Goal: Information Seeking & Learning: Learn about a topic

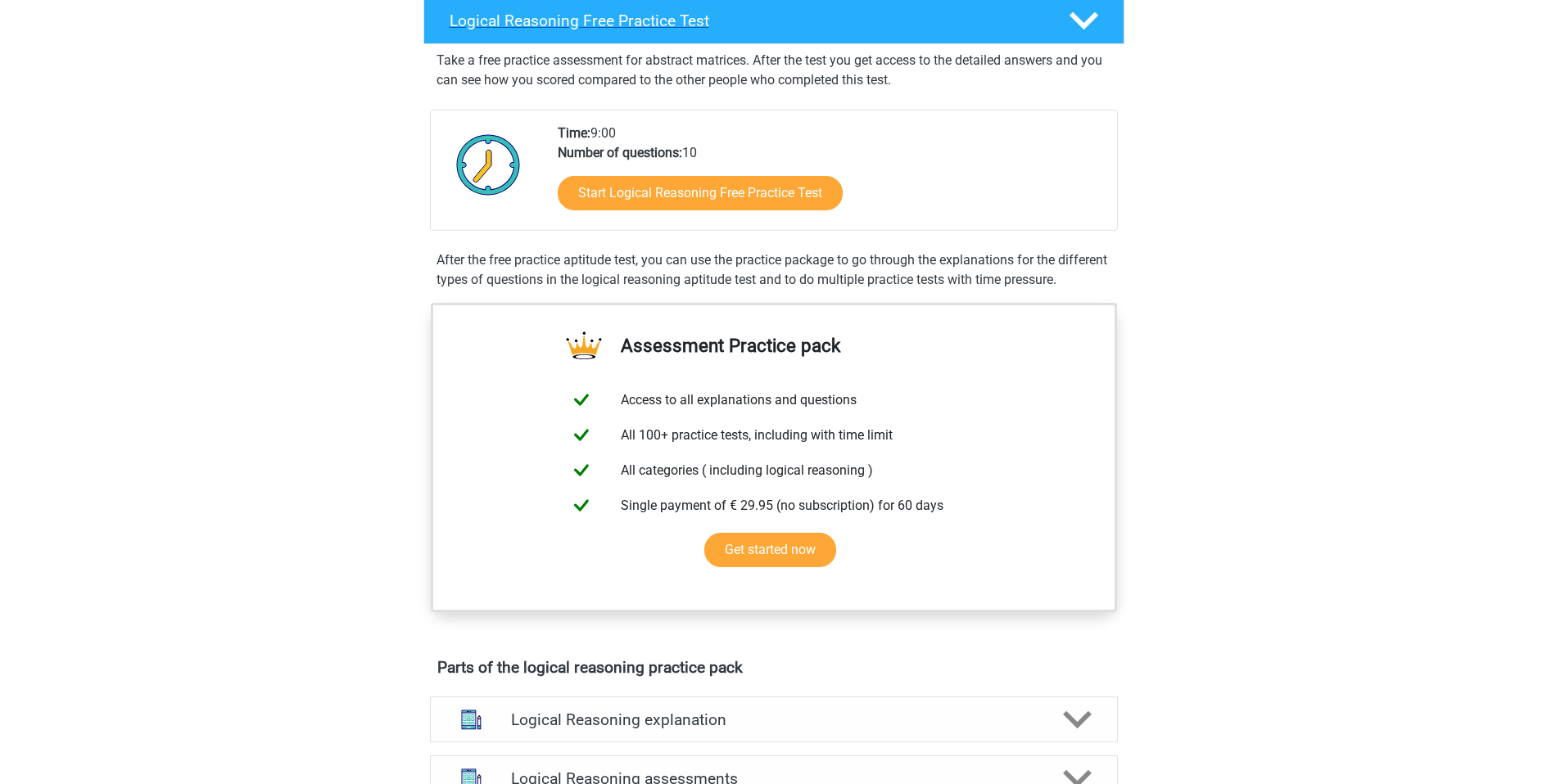
scroll to position [327, 0]
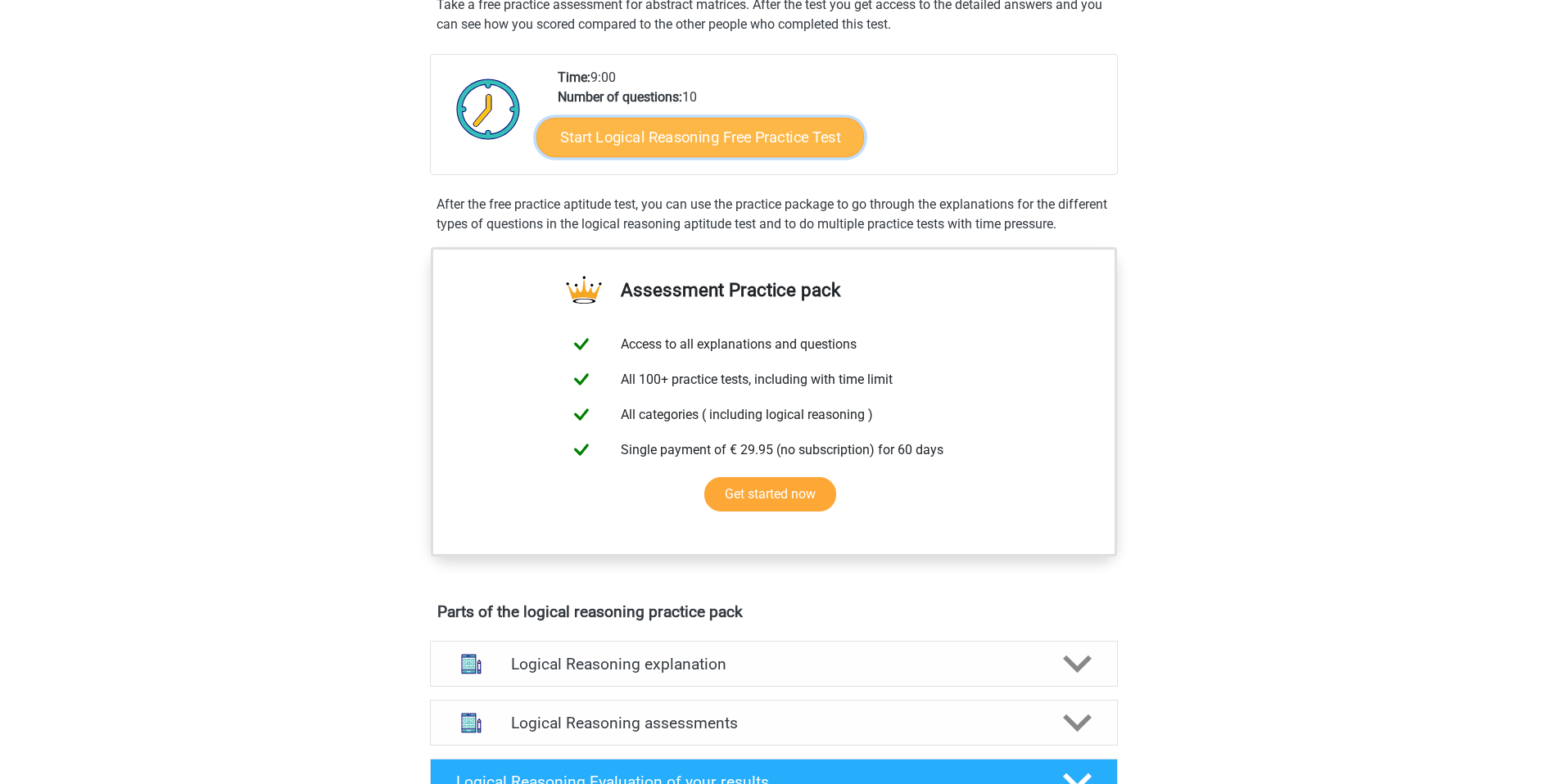
click at [672, 125] on link "Start Logical Reasoning Free Practice Test" at bounding box center [700, 137] width 327 height 40
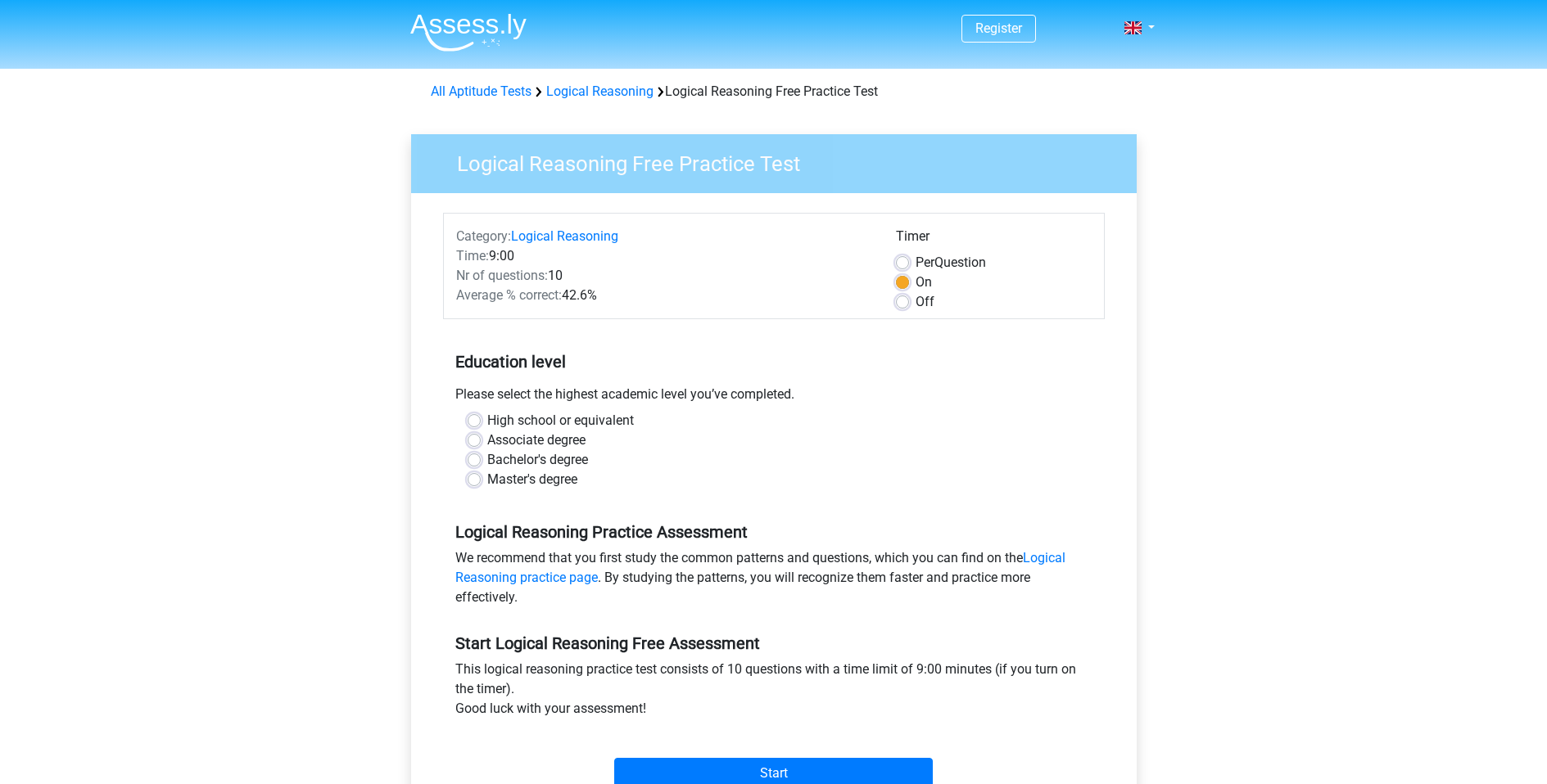
click at [487, 477] on label "Master's degree" at bounding box center [532, 480] width 90 height 20
click at [470, 477] on input "Master's degree" at bounding box center [474, 478] width 13 height 16
radio input "true"
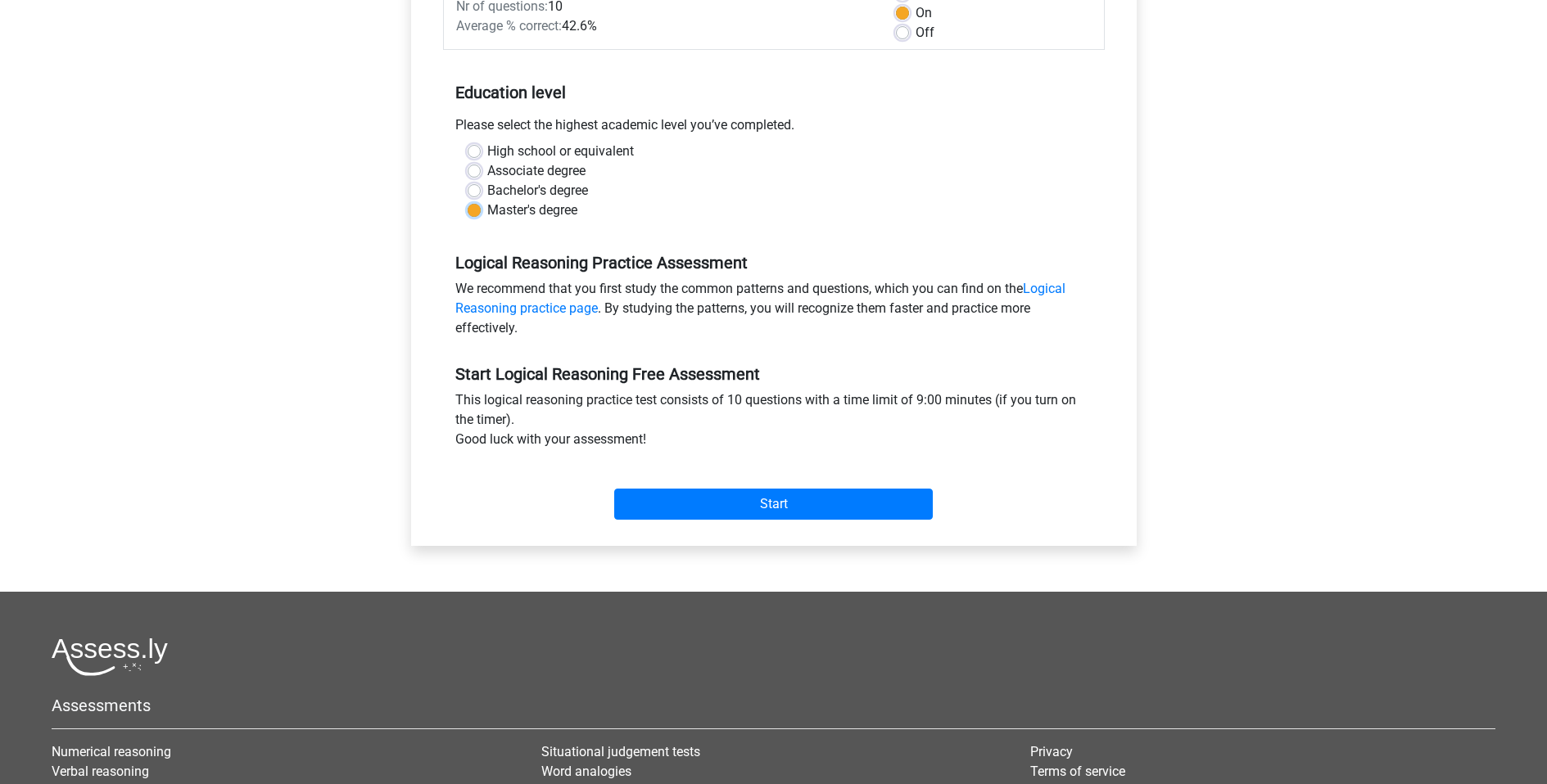
scroll to position [327, 0]
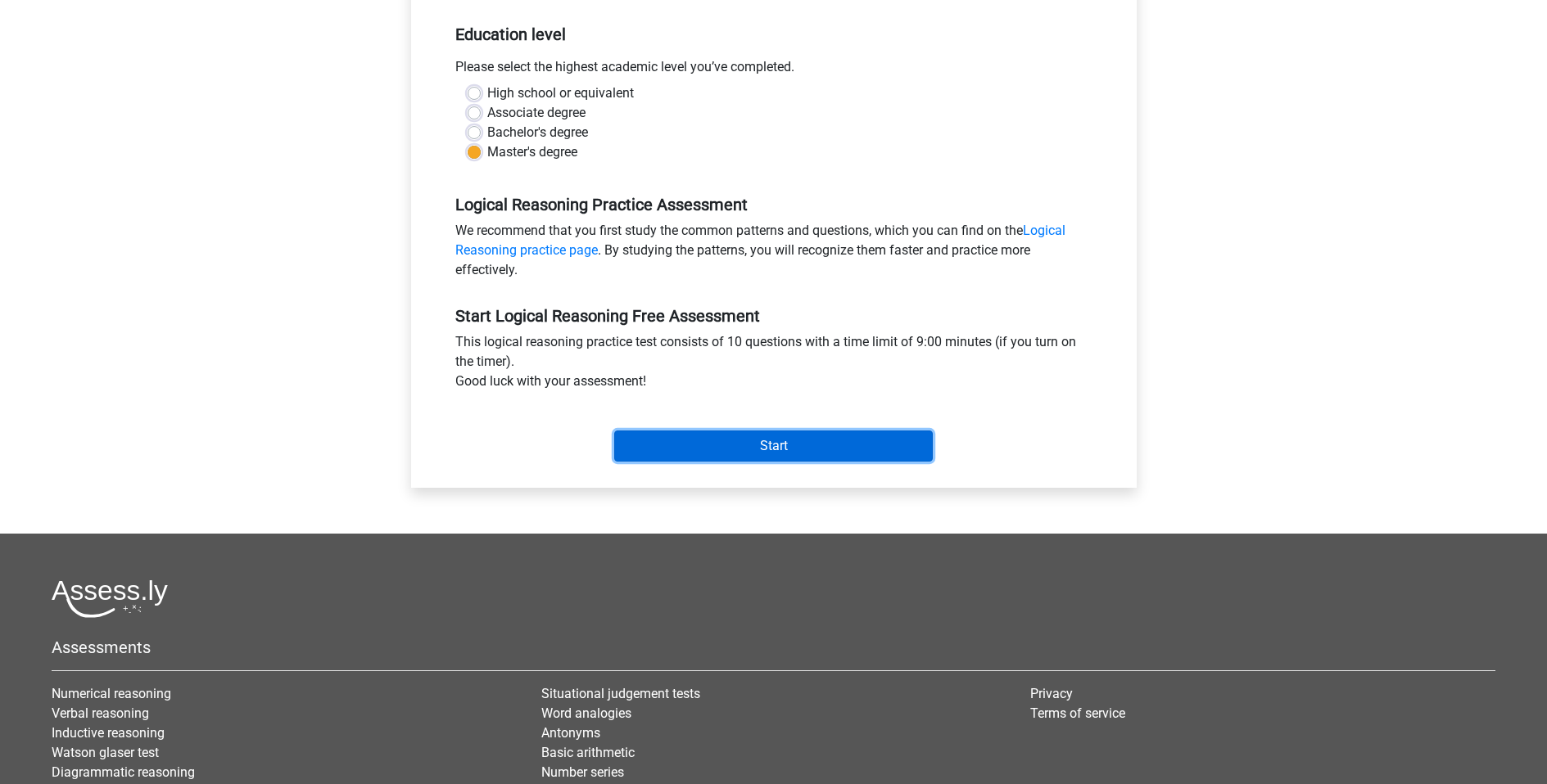
click at [701, 448] on input "Start" at bounding box center [774, 446] width 318 height 31
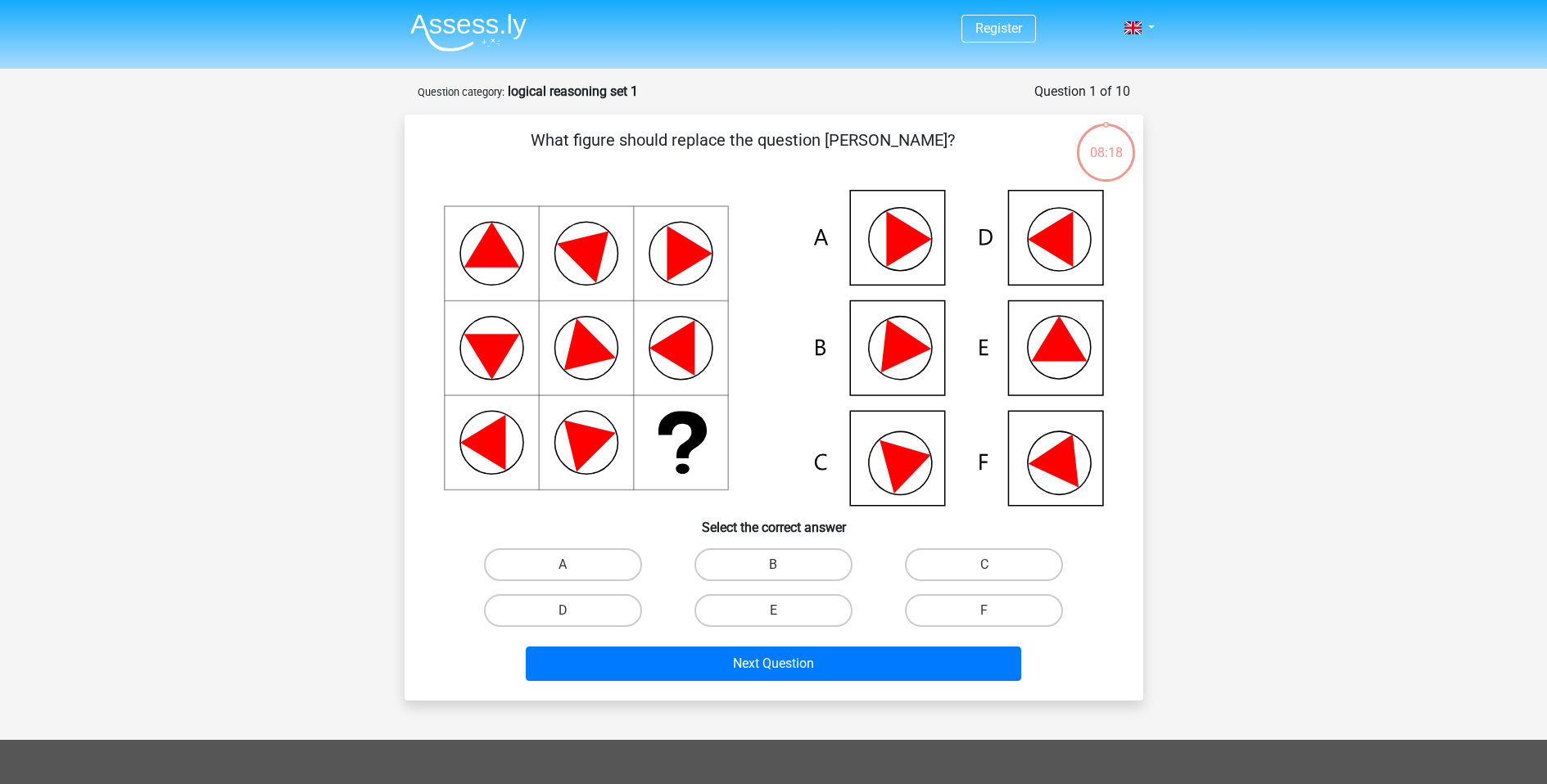
click at [1053, 454] on icon at bounding box center [1062, 456] width 69 height 65
click at [921, 601] on label "F" at bounding box center [984, 610] width 158 height 32
click at [985, 610] on input "F" at bounding box center [990, 616] width 11 height 11
radio input "true"
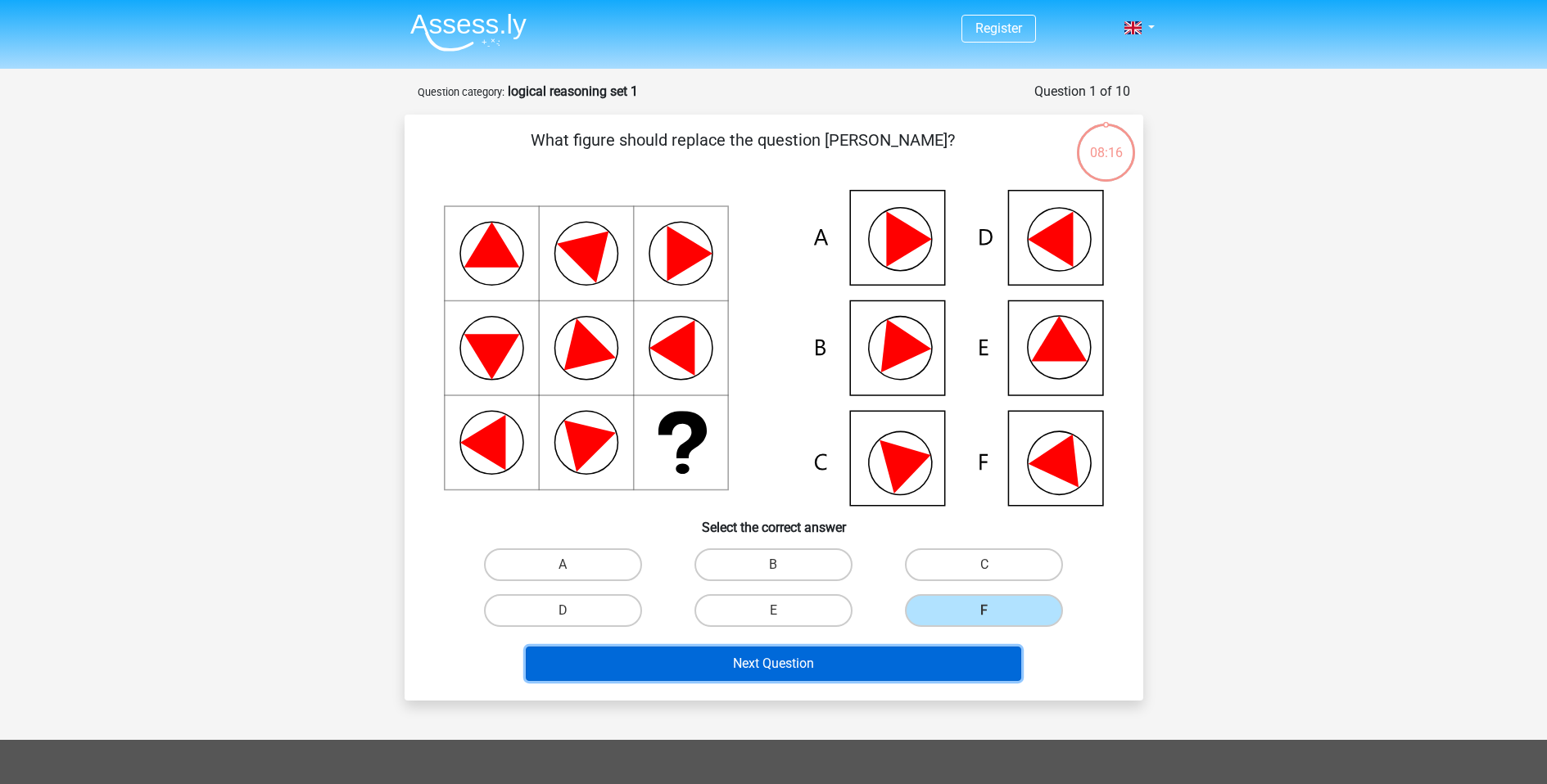
click at [865, 660] on button "Next Question" at bounding box center [774, 664] width 496 height 34
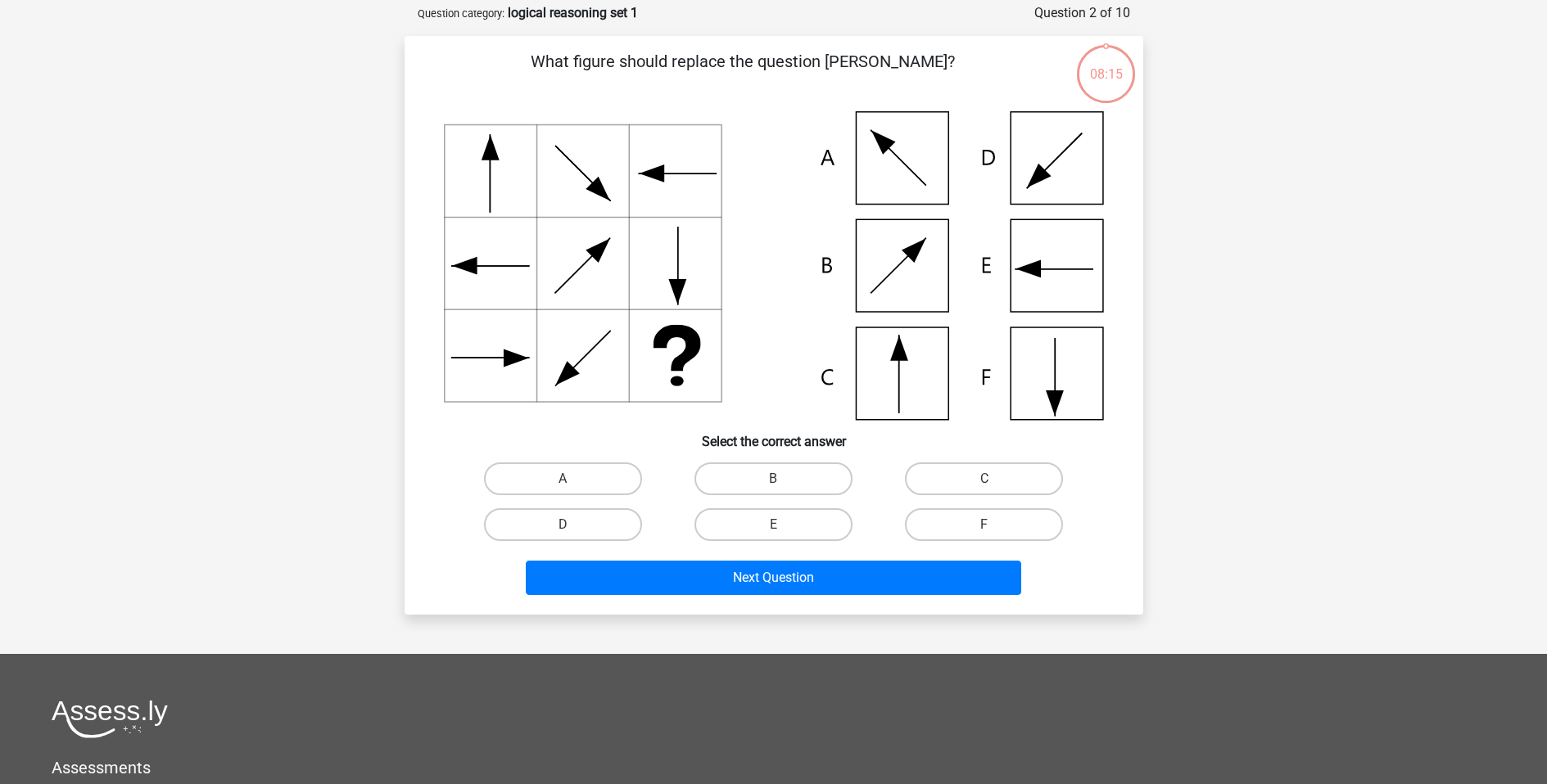
scroll to position [82, 0]
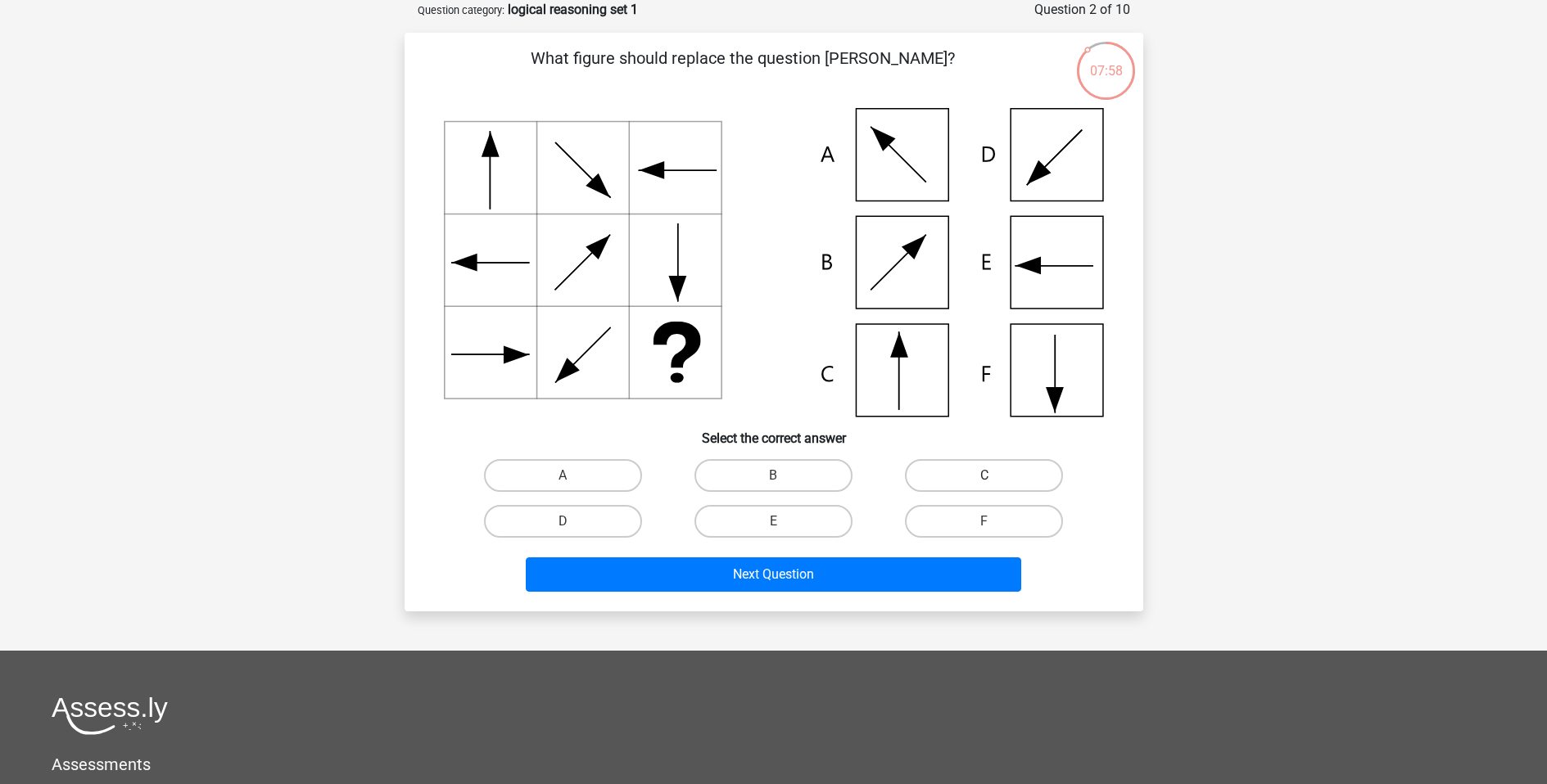
click at [966, 486] on label "C" at bounding box center [984, 476] width 158 height 32
click at [985, 486] on input "C" at bounding box center [990, 481] width 11 height 11
radio input "true"
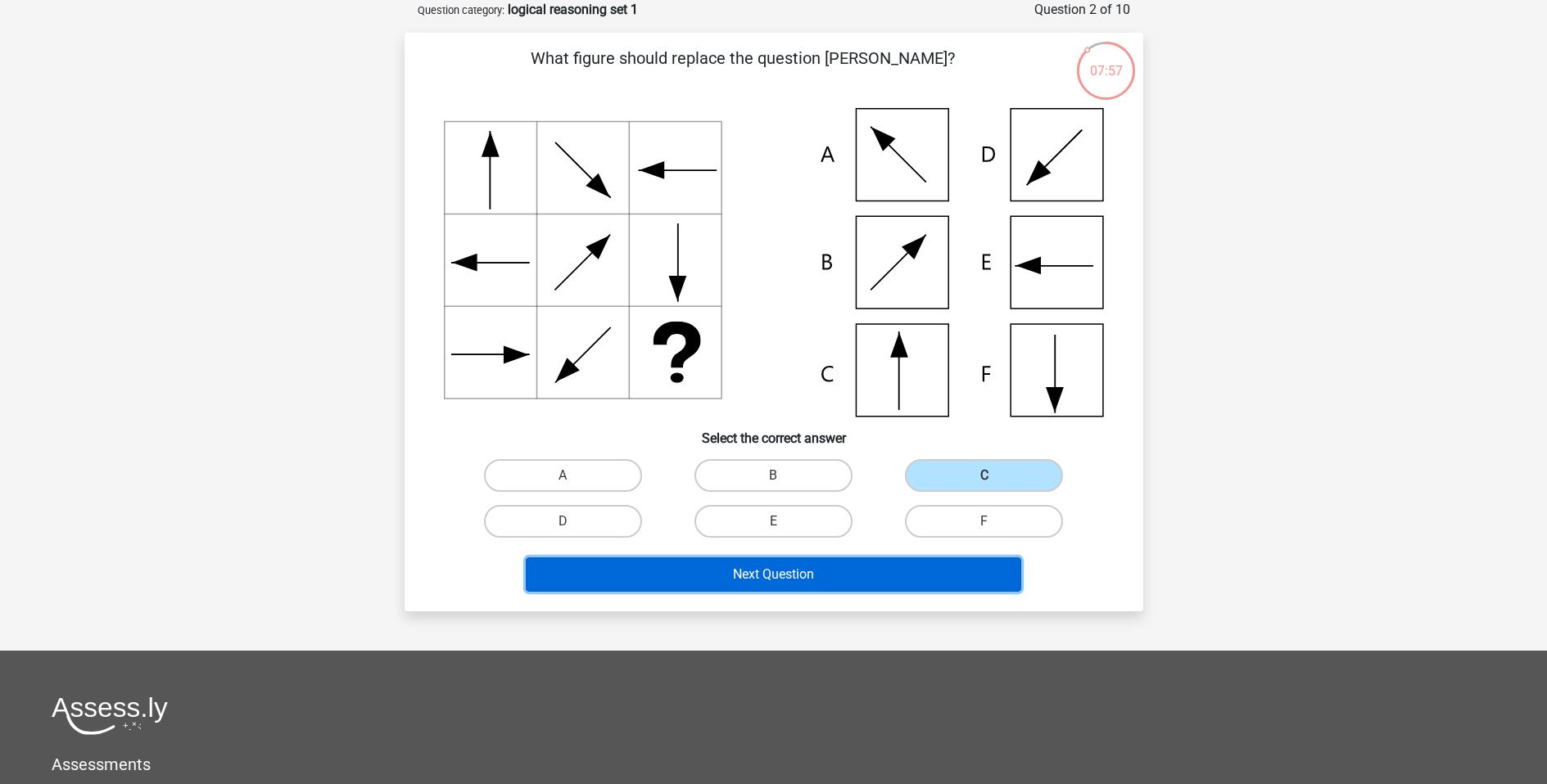
click at [829, 573] on button "Next Question" at bounding box center [774, 575] width 496 height 34
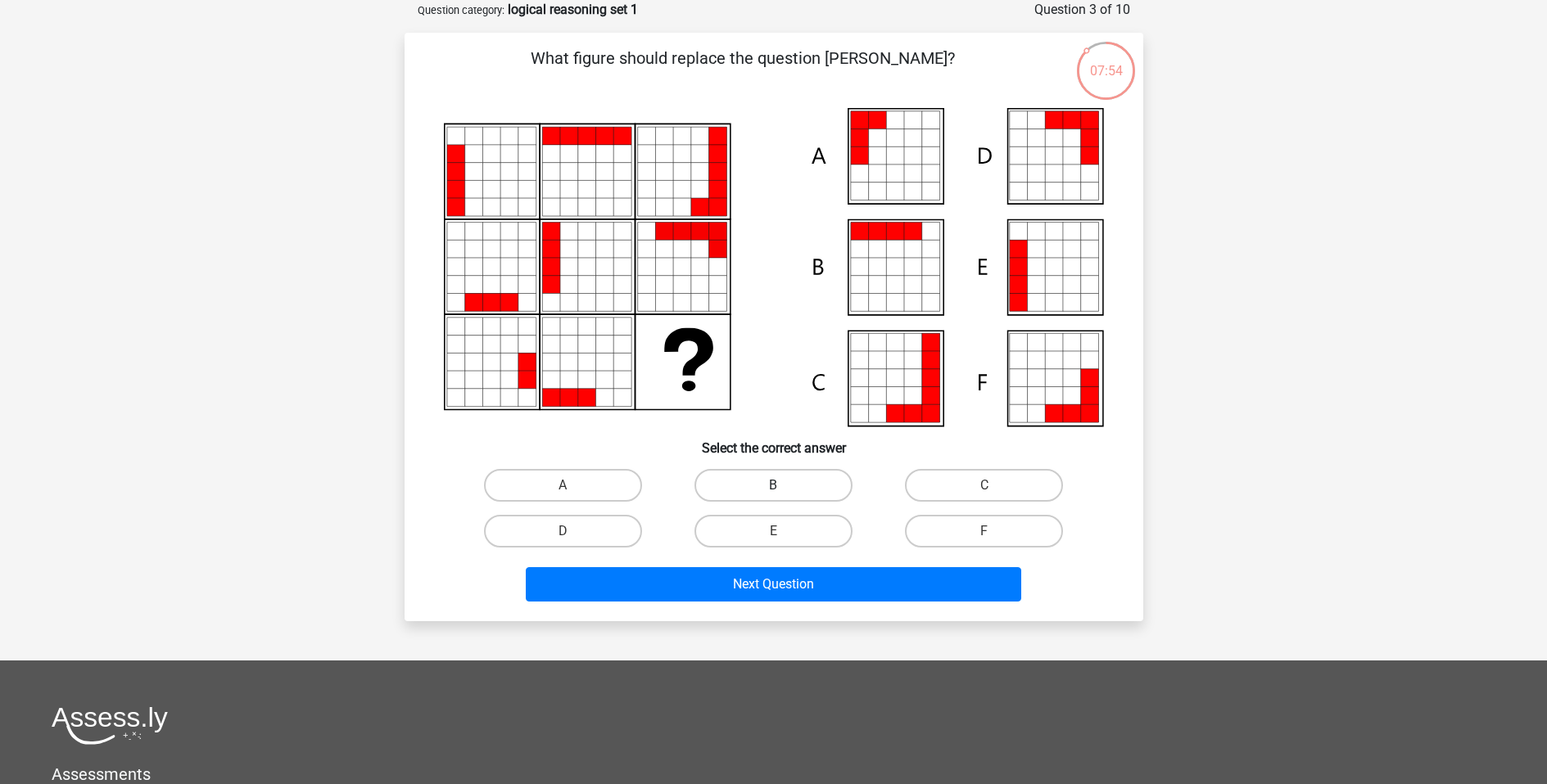
click at [774, 475] on label "B" at bounding box center [774, 486] width 158 height 32
click at [774, 486] on input "B" at bounding box center [779, 491] width 11 height 11
radio input "true"
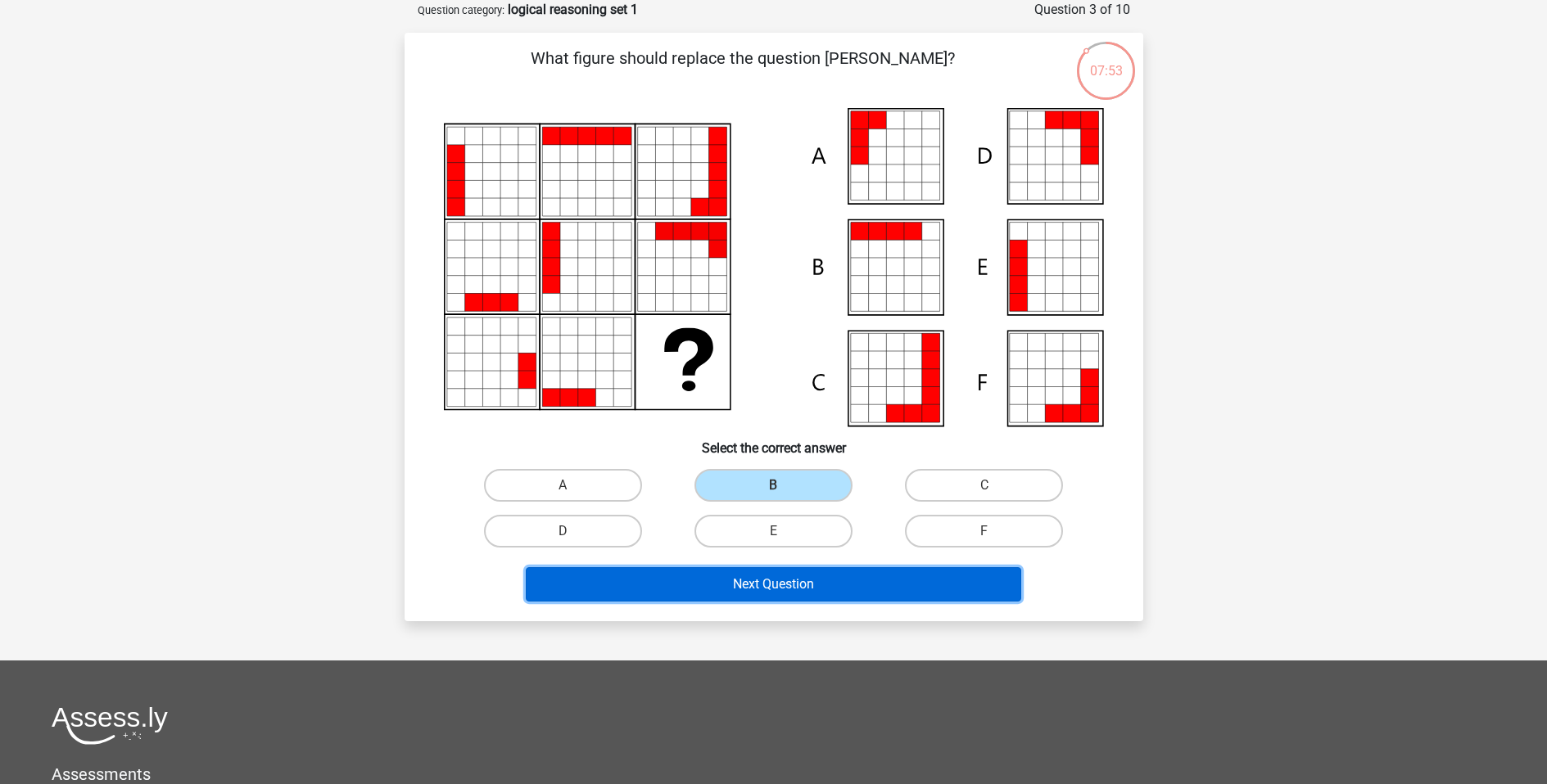
click at [787, 577] on button "Next Question" at bounding box center [774, 584] width 496 height 34
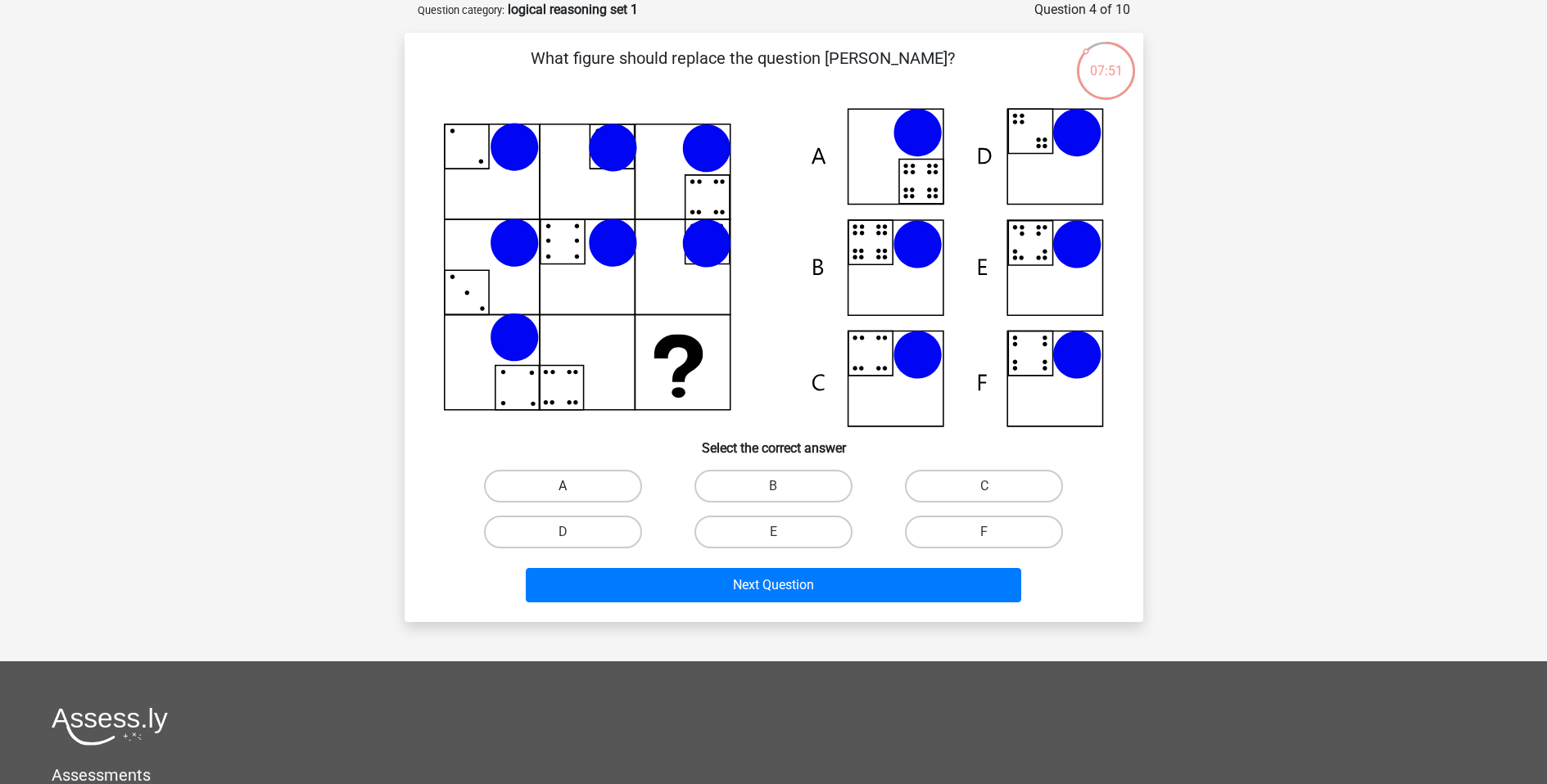
drag, startPoint x: 602, startPoint y: 493, endPoint x: 604, endPoint y: 502, distance: 9.2
click at [603, 494] on label "A" at bounding box center [563, 486] width 158 height 32
click at [573, 494] on input "A" at bounding box center [568, 492] width 11 height 11
radio input "true"
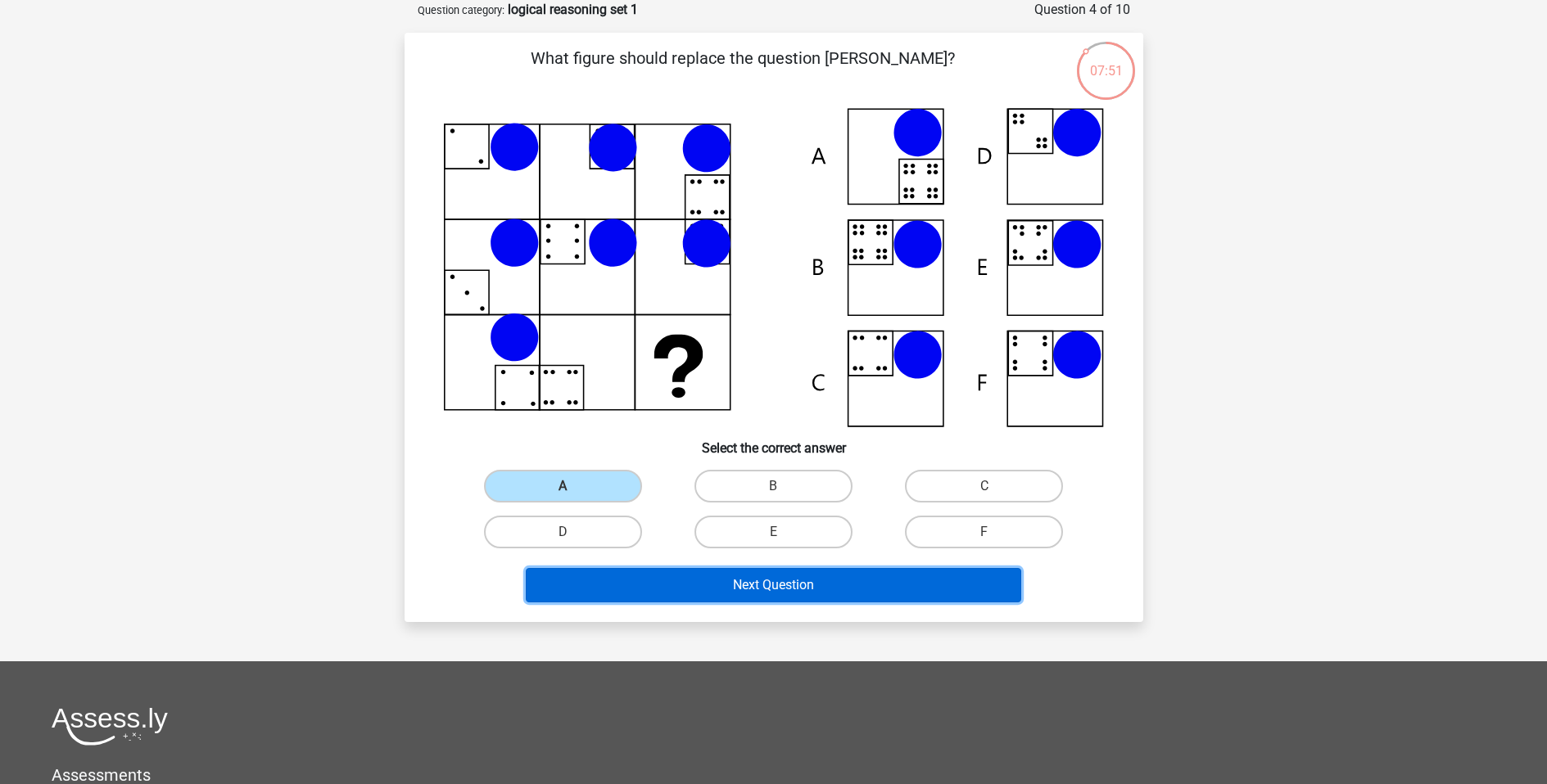
click at [625, 579] on button "Next Question" at bounding box center [774, 585] width 496 height 34
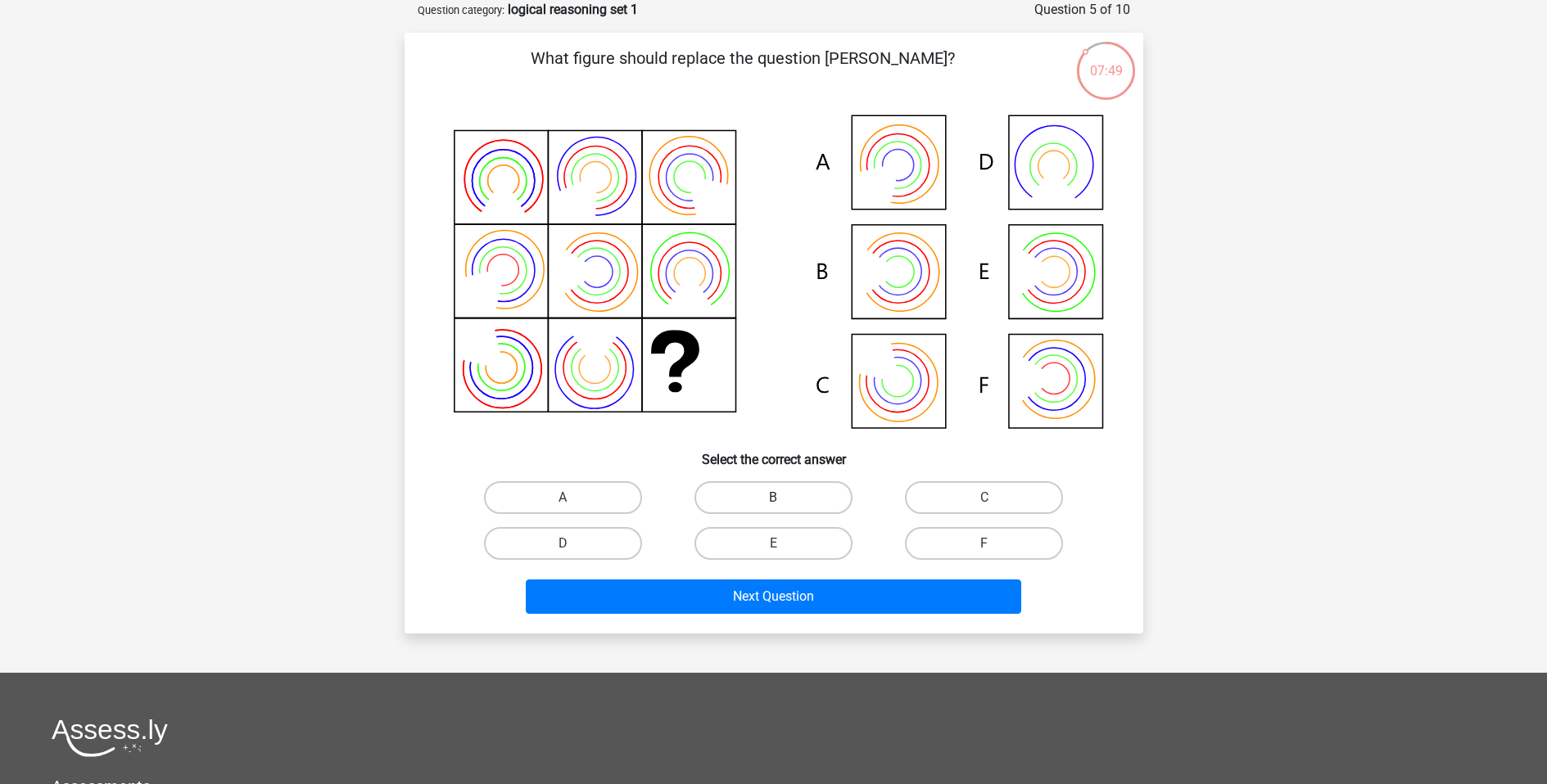
click at [848, 495] on label "B" at bounding box center [774, 497] width 158 height 32
click at [783, 498] on input "B" at bounding box center [779, 503] width 11 height 11
radio input "true"
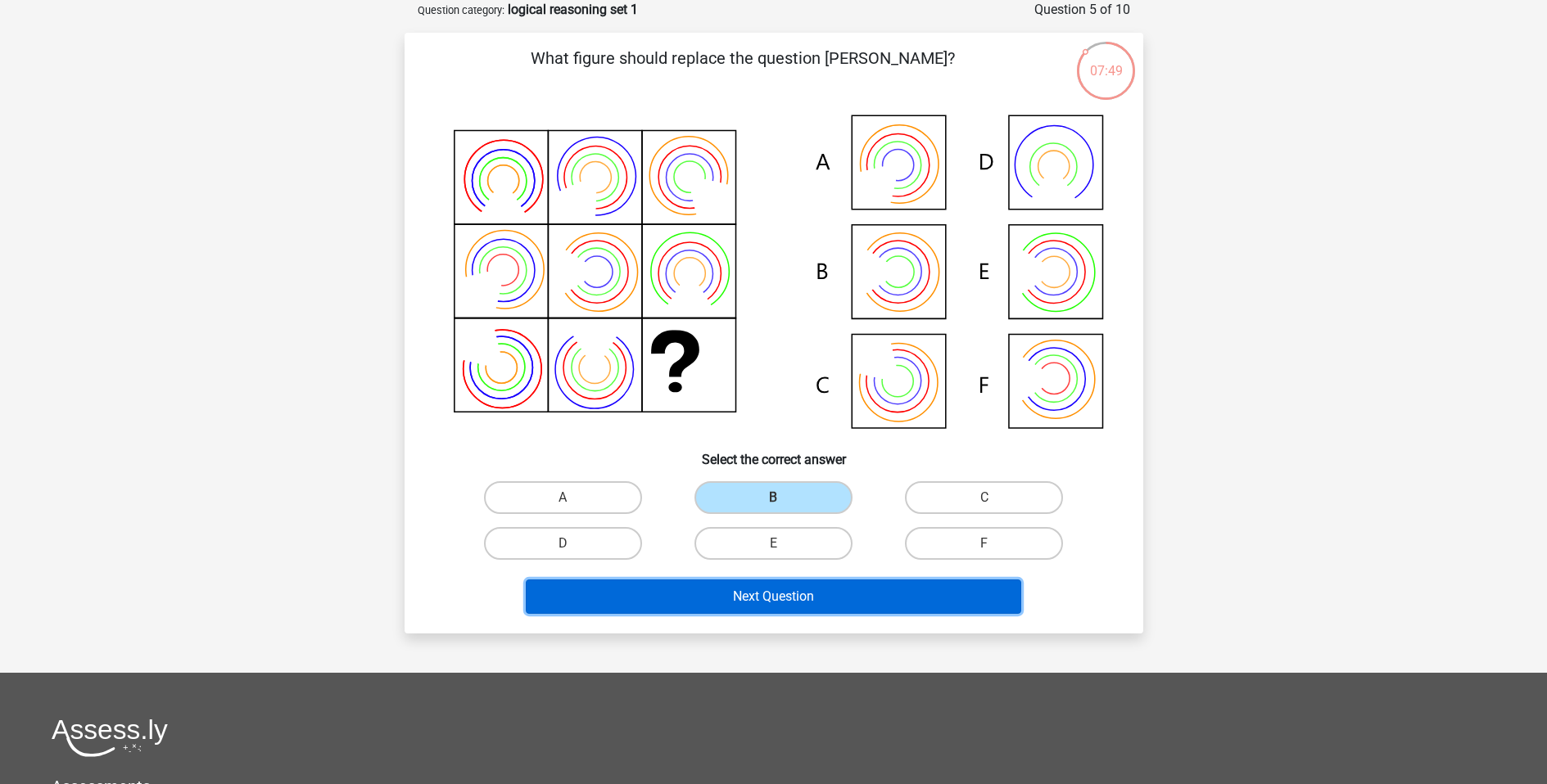
click at [820, 584] on button "Next Question" at bounding box center [774, 597] width 496 height 34
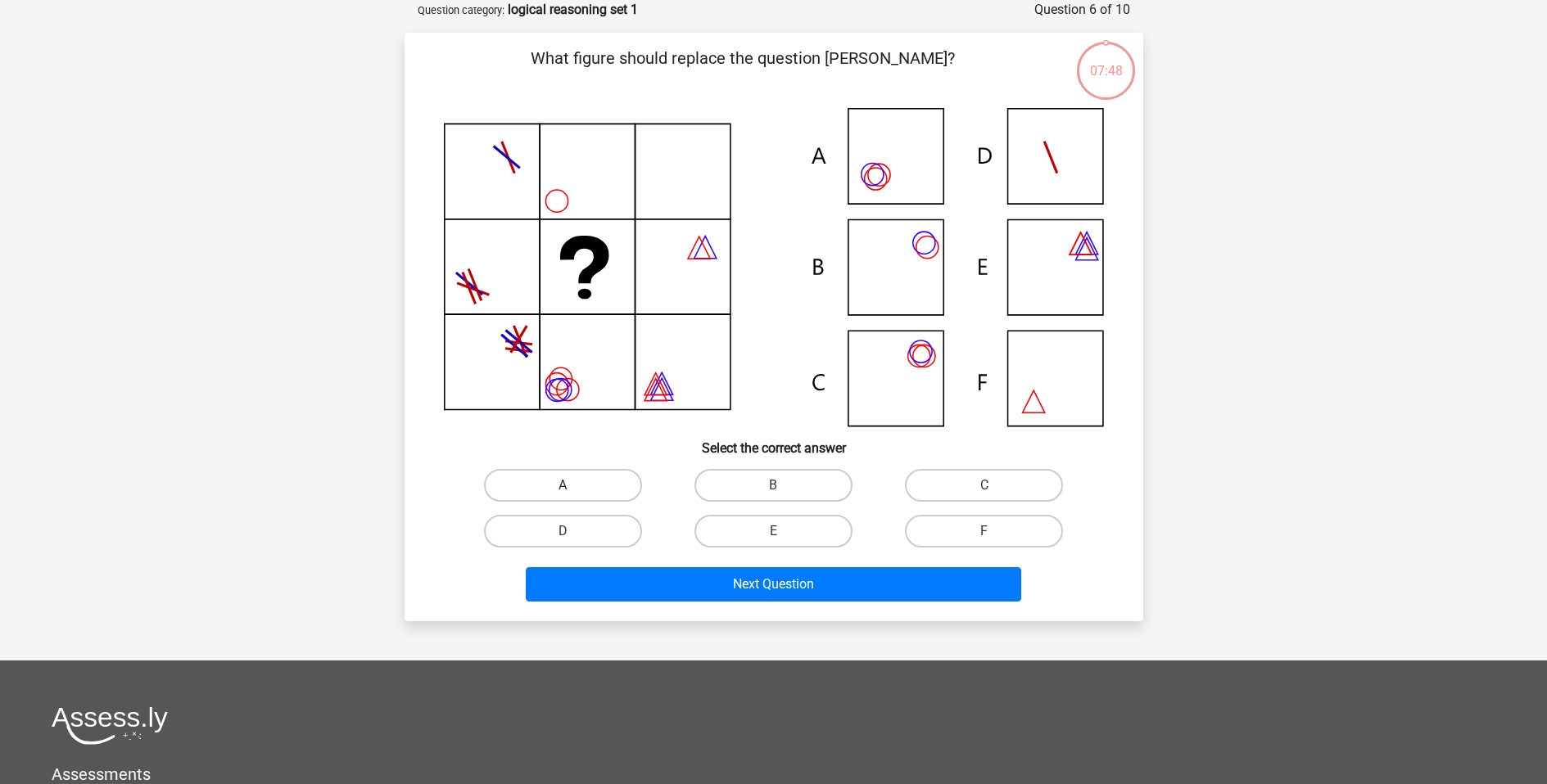
click at [599, 479] on label "A" at bounding box center [563, 486] width 158 height 32
click at [573, 486] on input "A" at bounding box center [568, 491] width 11 height 11
radio input "true"
click at [625, 609] on div "What figure should replace the question mark?" at bounding box center [774, 326] width 738 height 589
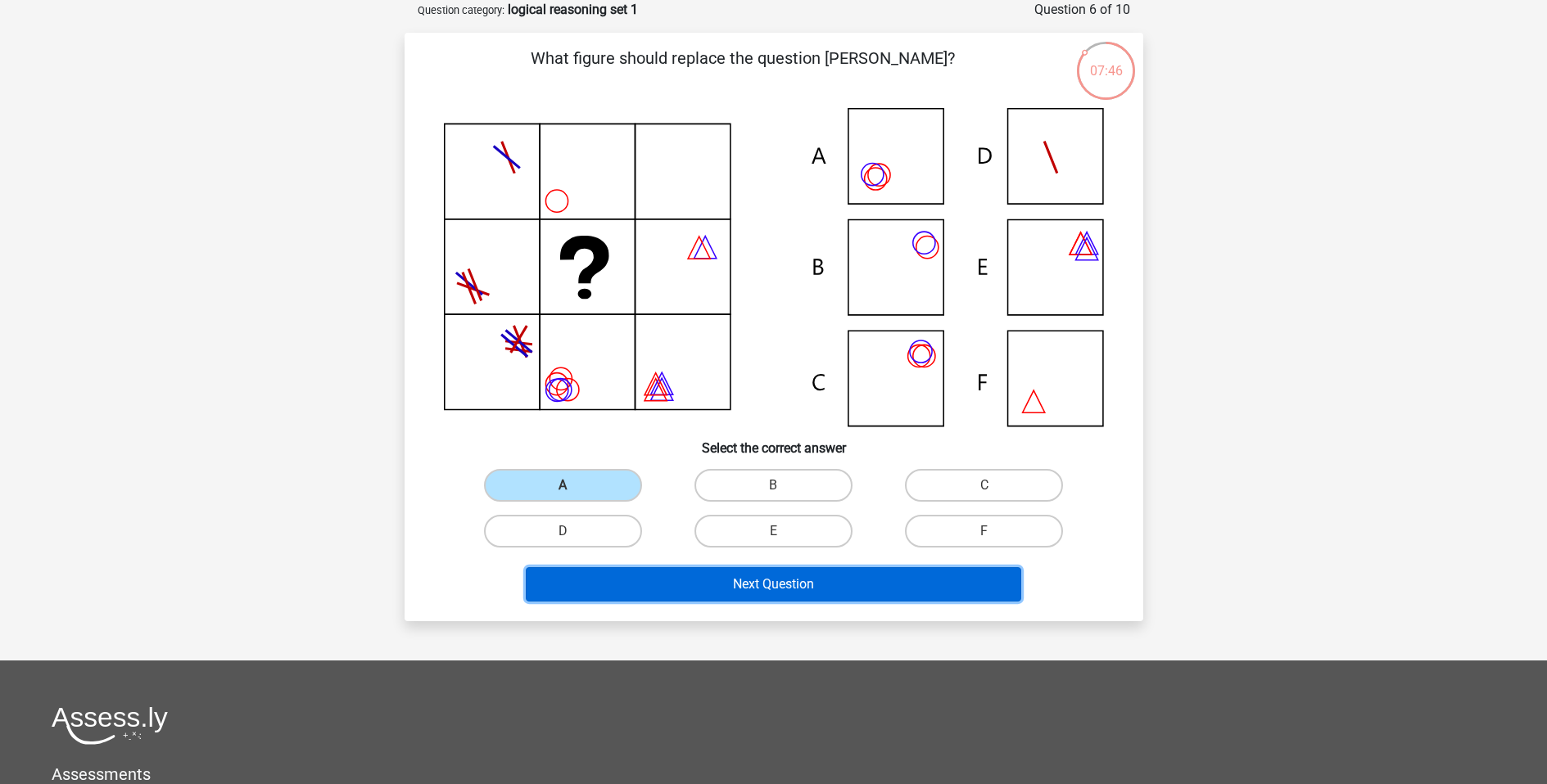
click at [630, 590] on button "Next Question" at bounding box center [774, 584] width 496 height 34
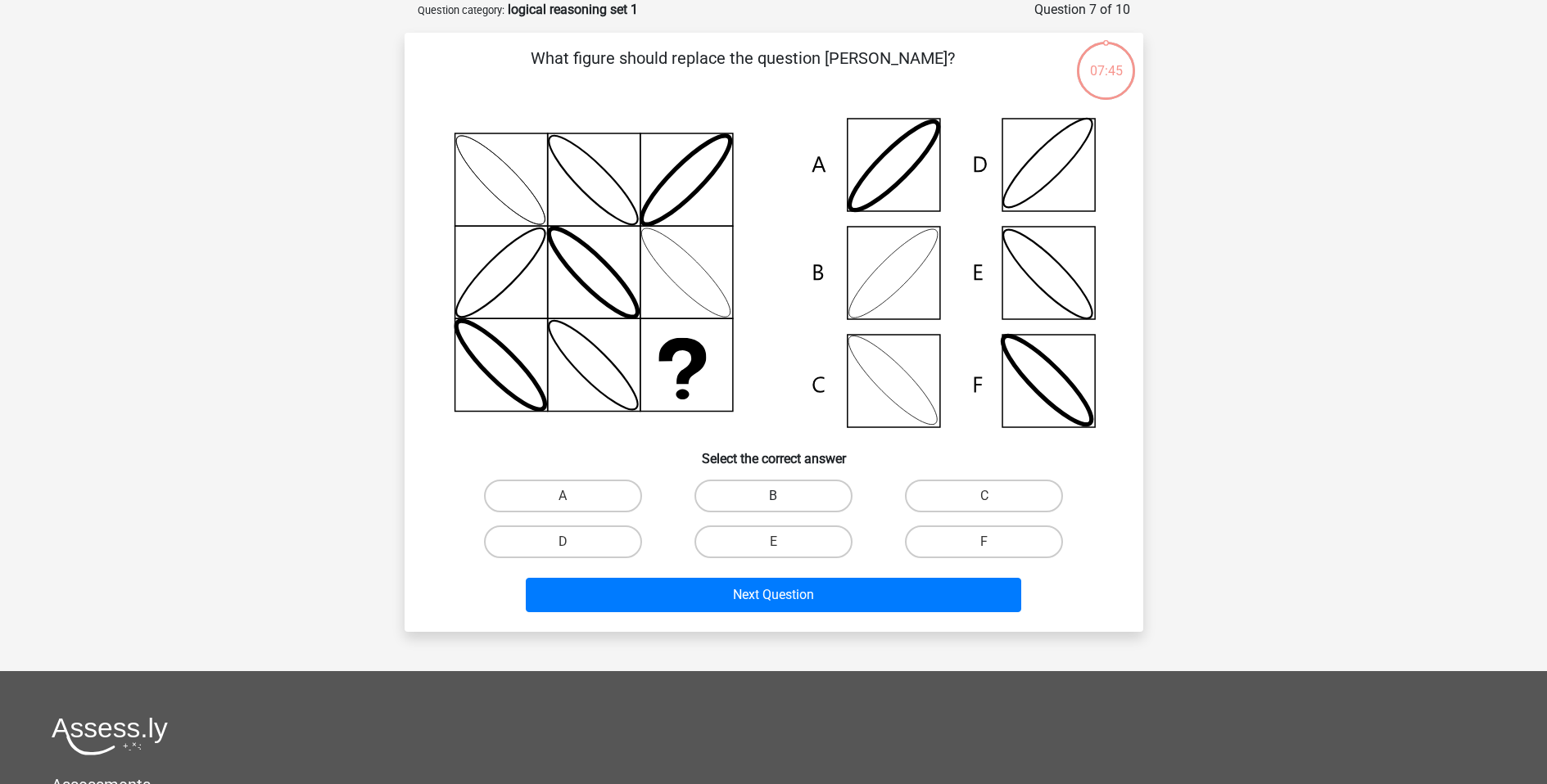
click at [787, 485] on label "B" at bounding box center [774, 496] width 158 height 32
click at [783, 496] on input "B" at bounding box center [779, 502] width 11 height 11
radio input "true"
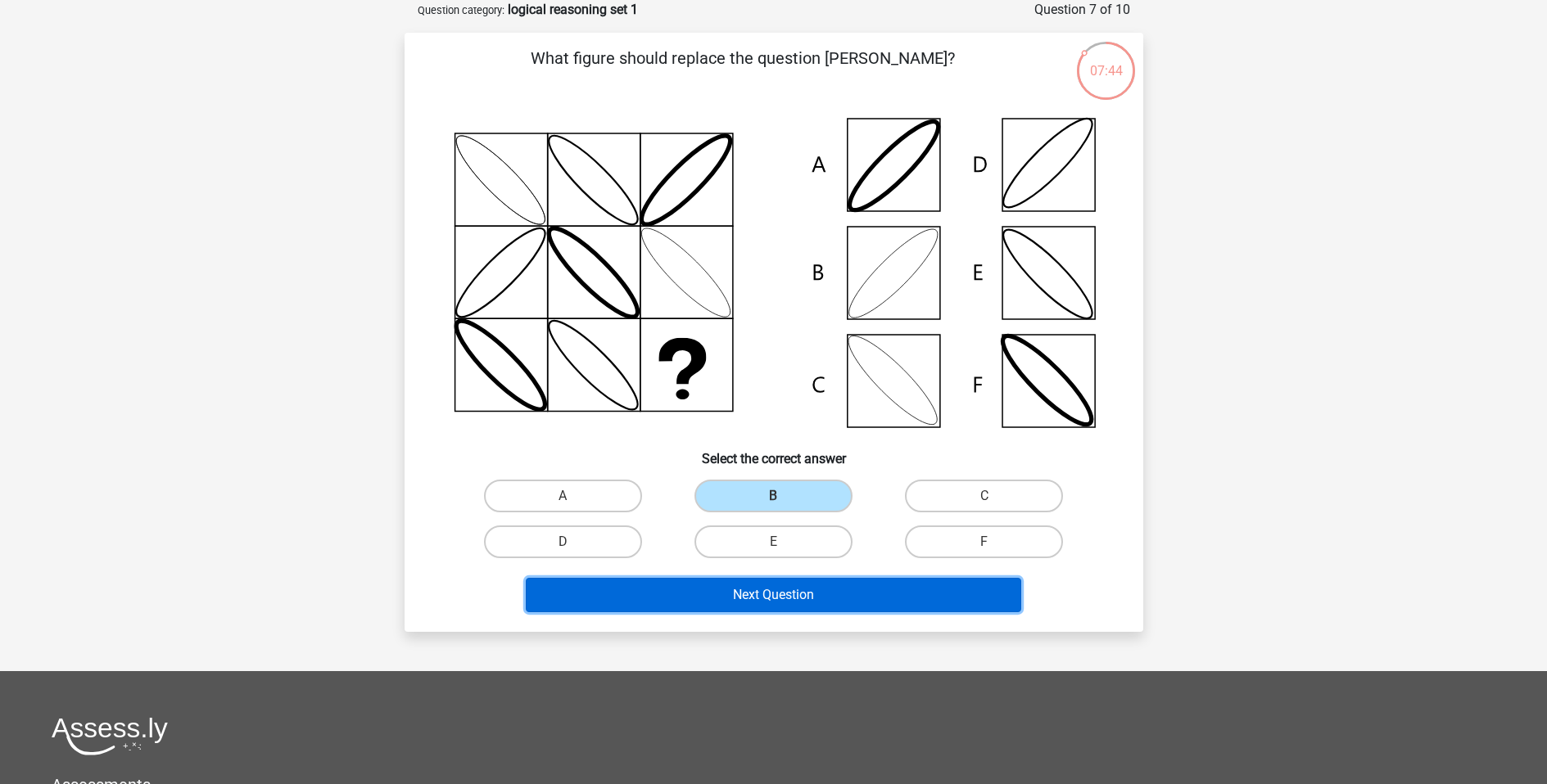
click at [855, 590] on button "Next Question" at bounding box center [774, 595] width 496 height 34
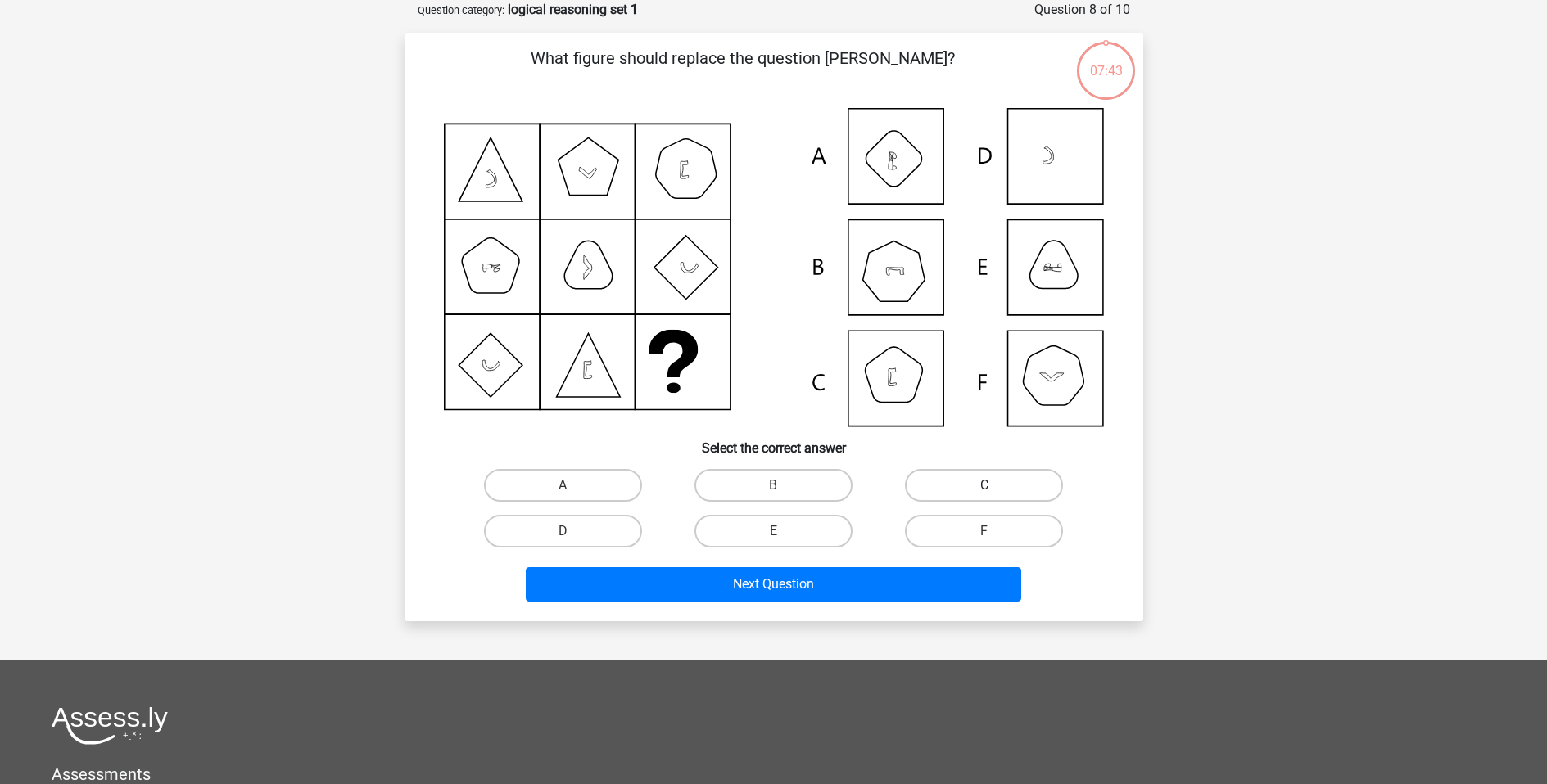
click at [992, 477] on label "C" at bounding box center [984, 486] width 158 height 32
click at [992, 486] on input "C" at bounding box center [990, 491] width 11 height 11
radio input "true"
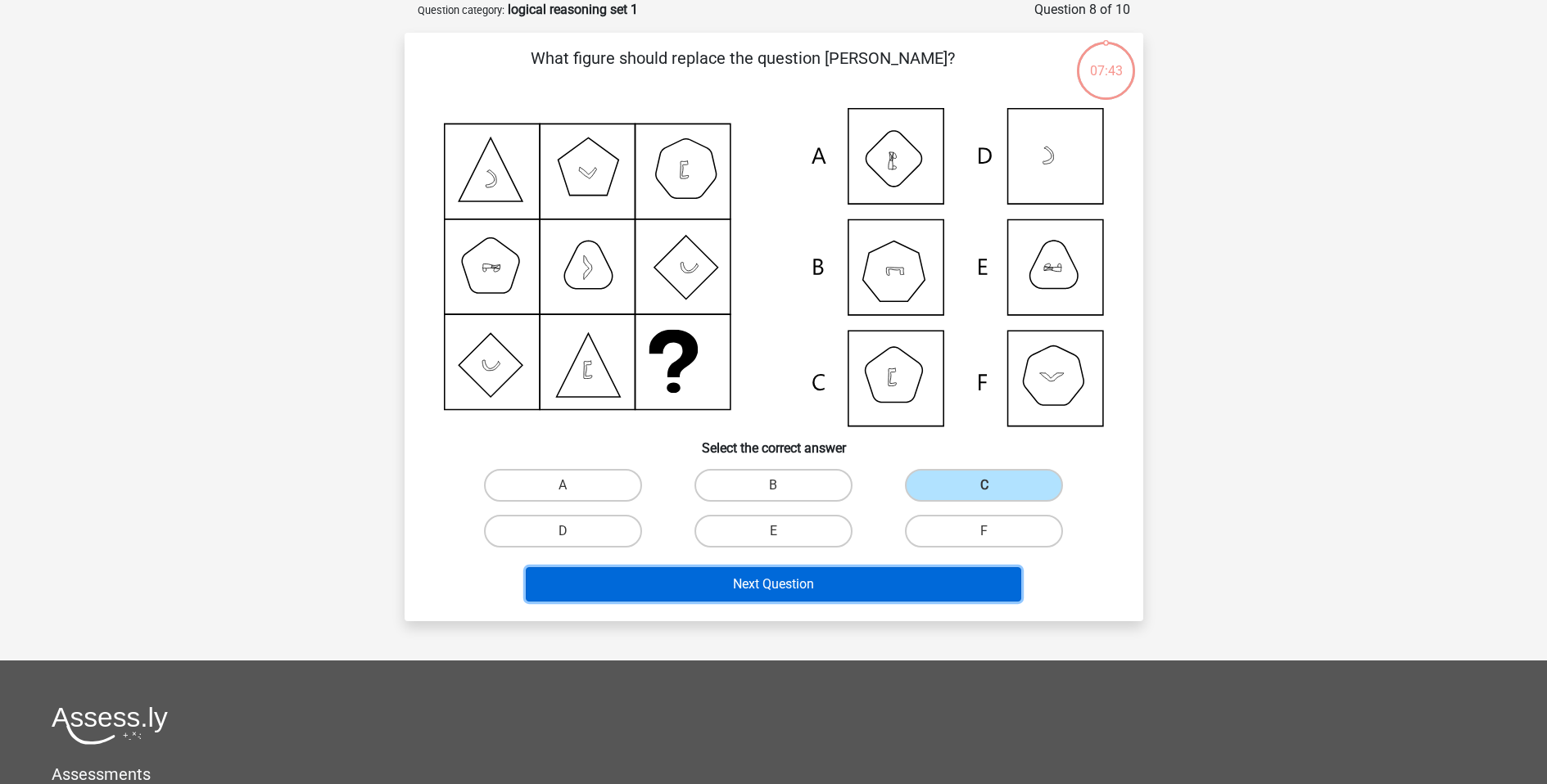
drag, startPoint x: 886, startPoint y: 586, endPoint x: 866, endPoint y: 588, distance: 20.1
click at [885, 587] on button "Next Question" at bounding box center [774, 584] width 496 height 34
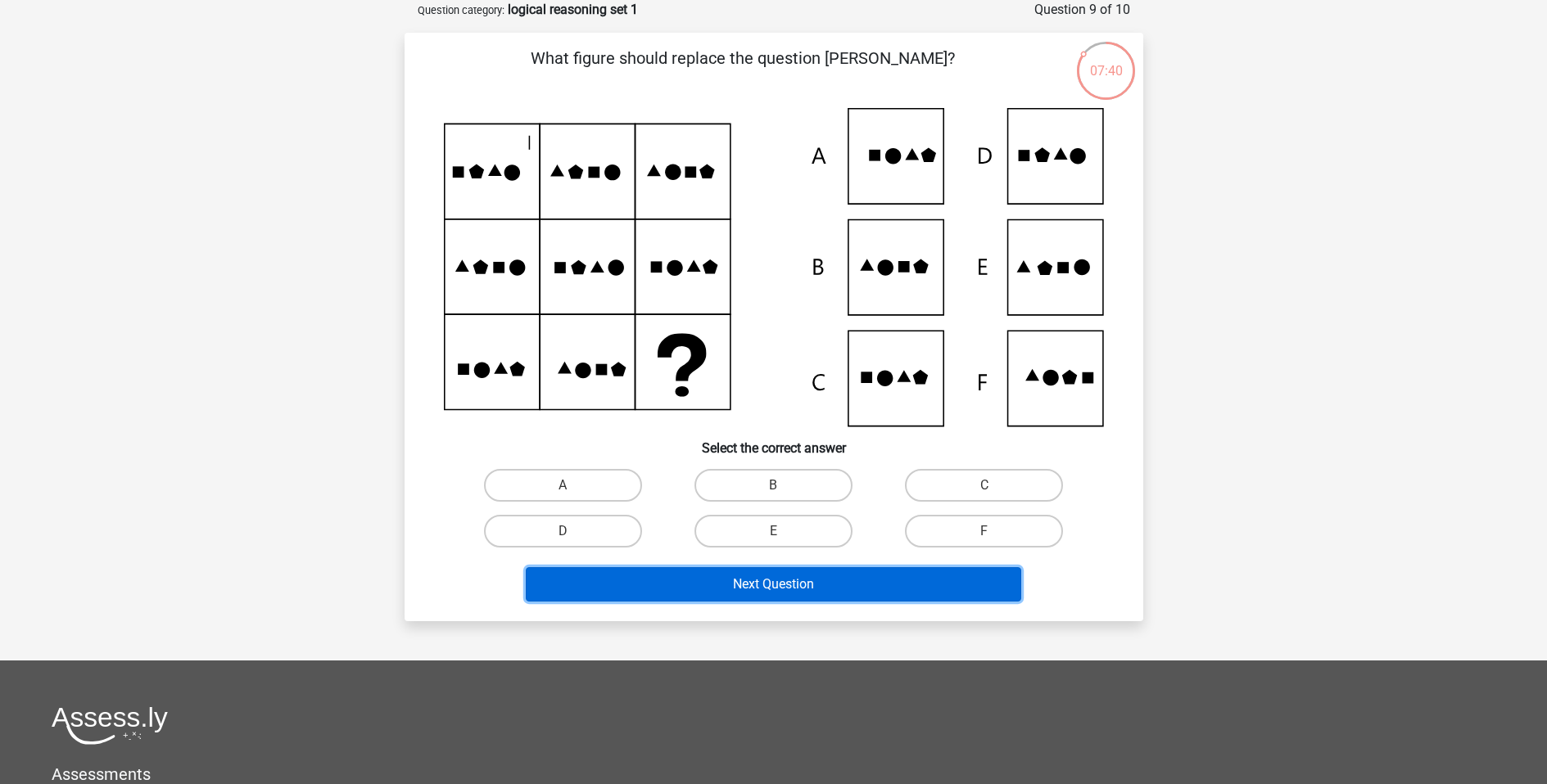
click at [650, 578] on button "Next Question" at bounding box center [774, 584] width 496 height 34
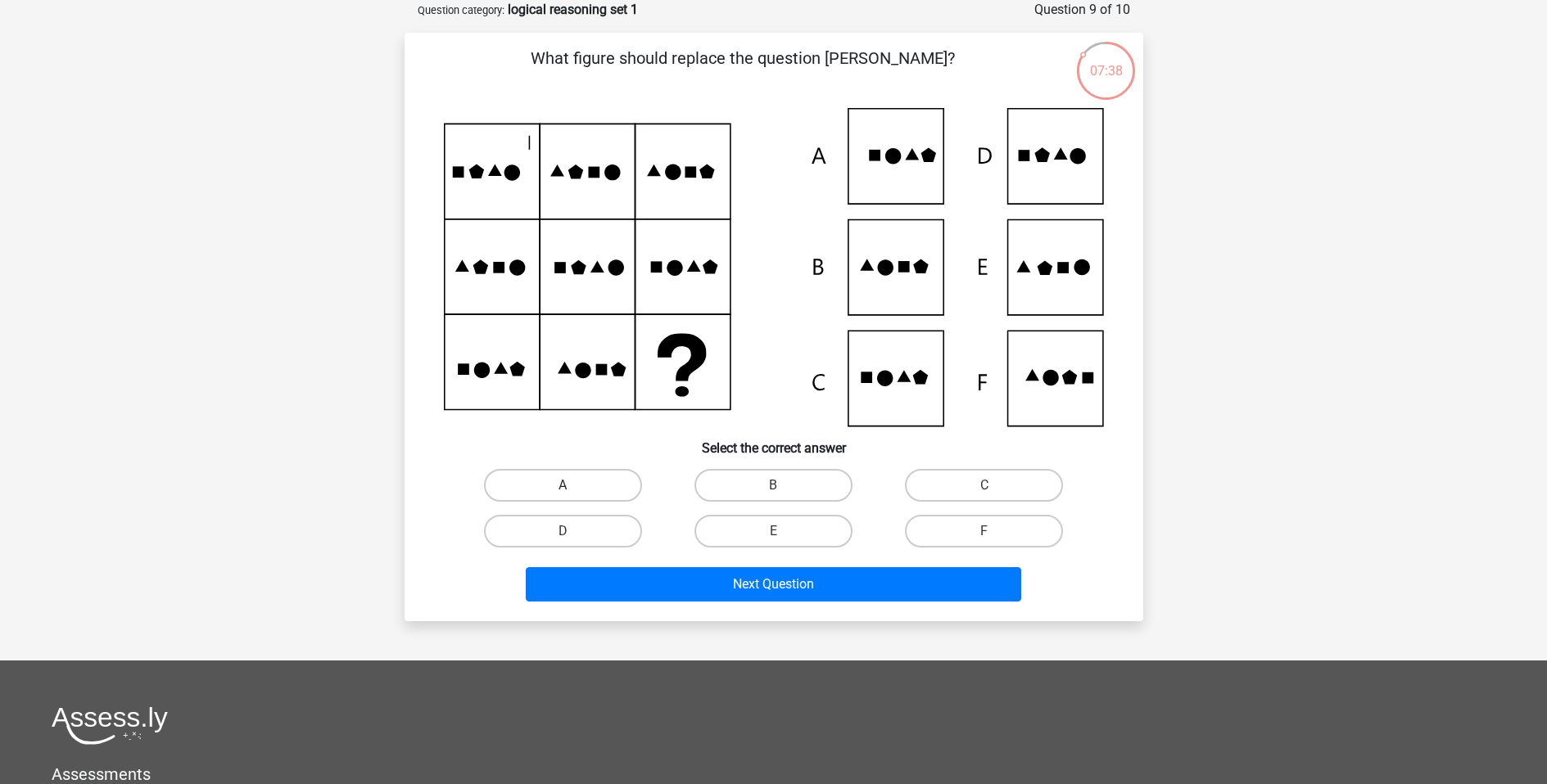
click at [582, 488] on label "A" at bounding box center [563, 486] width 158 height 32
click at [573, 488] on input "A" at bounding box center [568, 491] width 11 height 11
radio input "true"
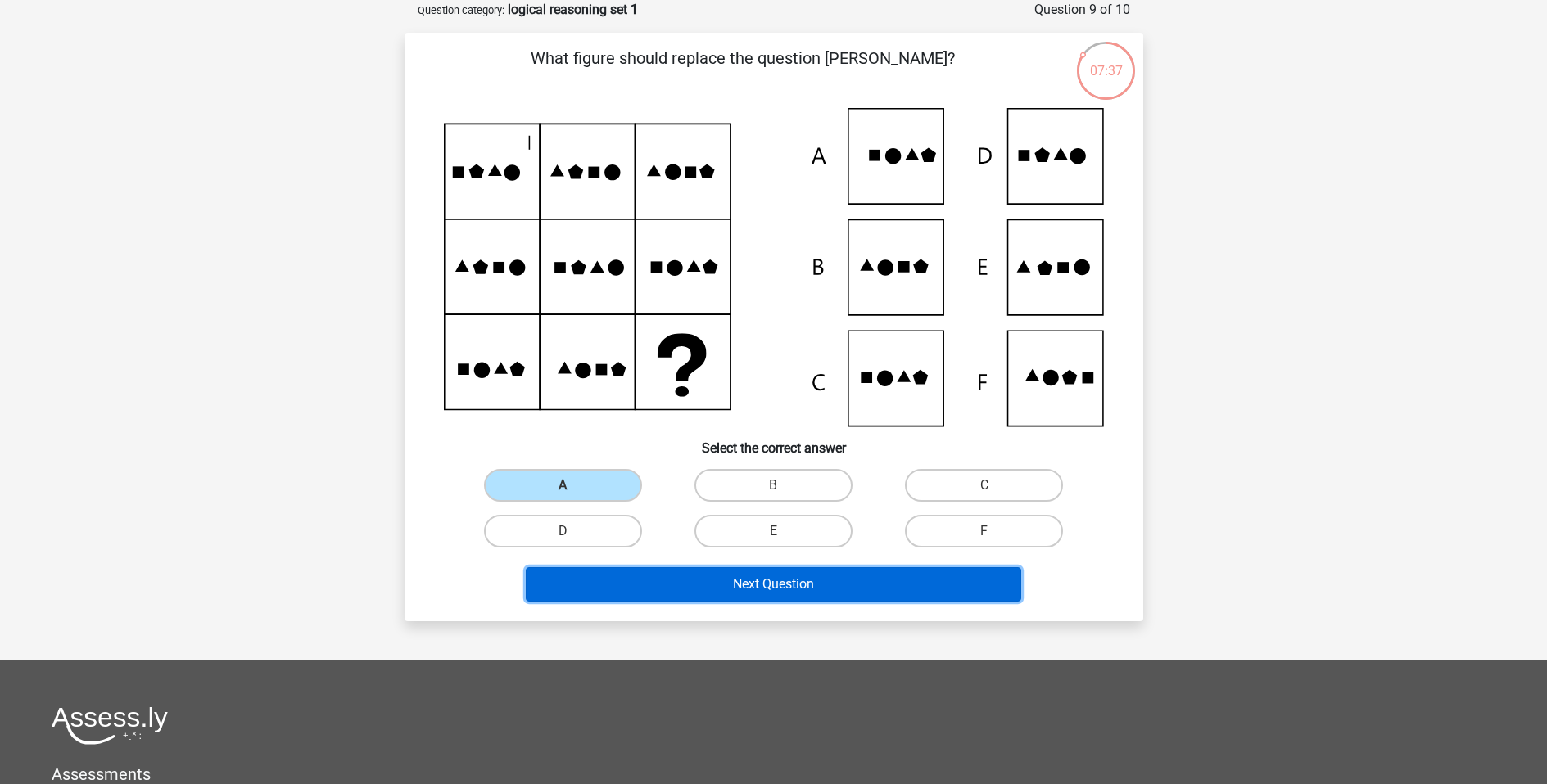
click at [605, 596] on button "Next Question" at bounding box center [774, 584] width 496 height 34
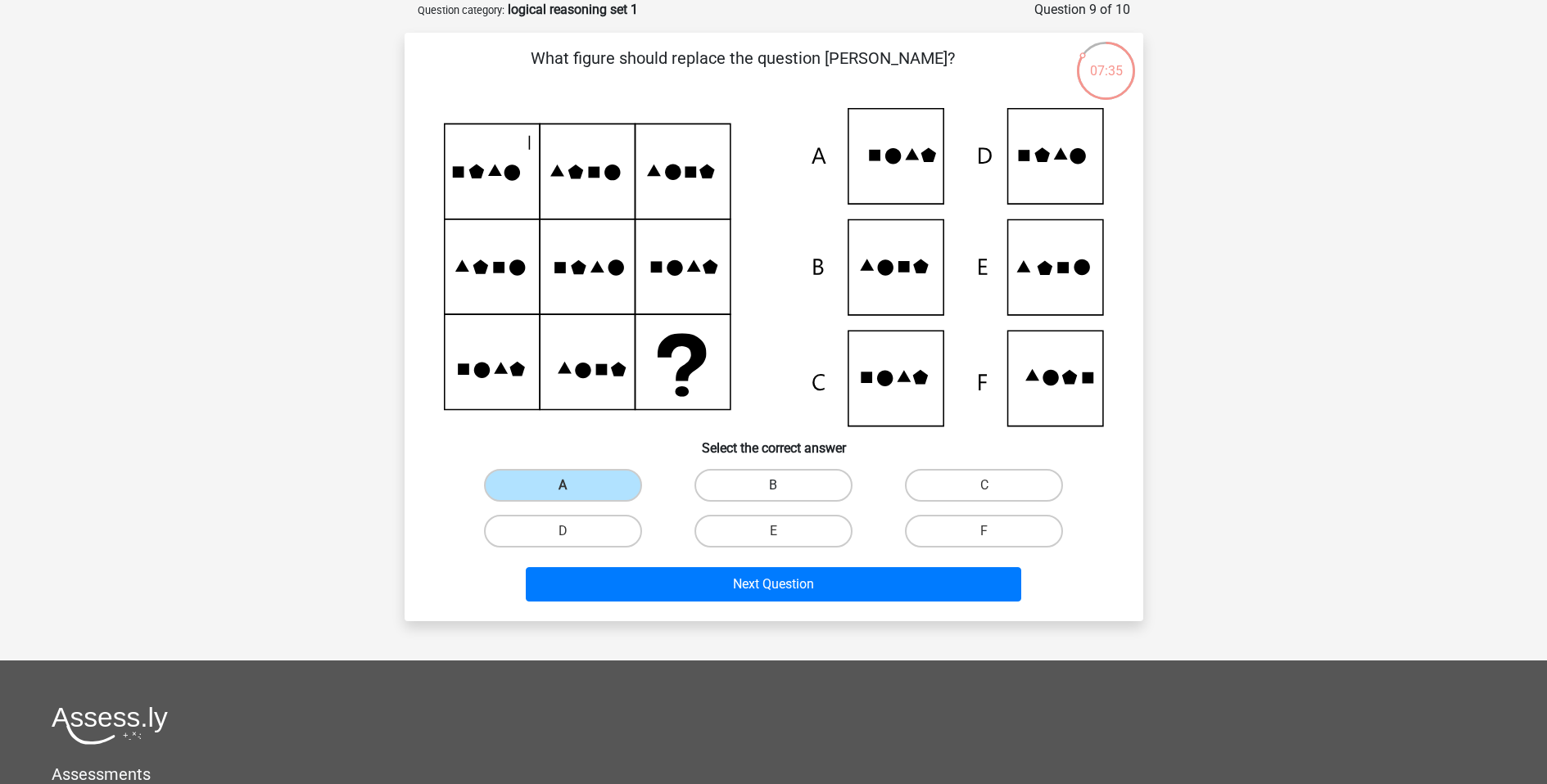
click at [753, 477] on label "B" at bounding box center [774, 486] width 158 height 32
click at [774, 486] on input "B" at bounding box center [779, 491] width 11 height 11
radio input "true"
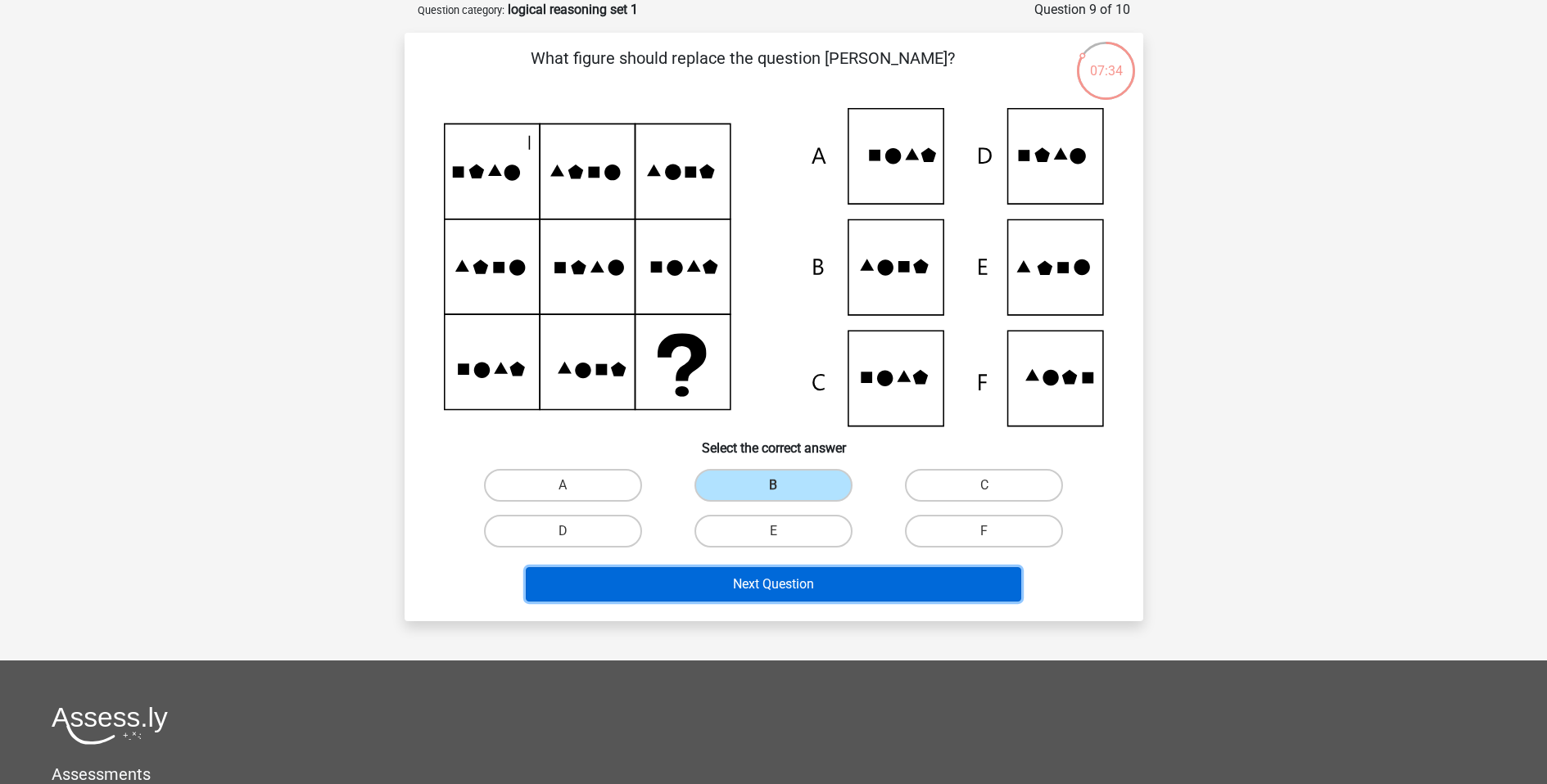
click at [676, 583] on button "Next Question" at bounding box center [774, 584] width 496 height 34
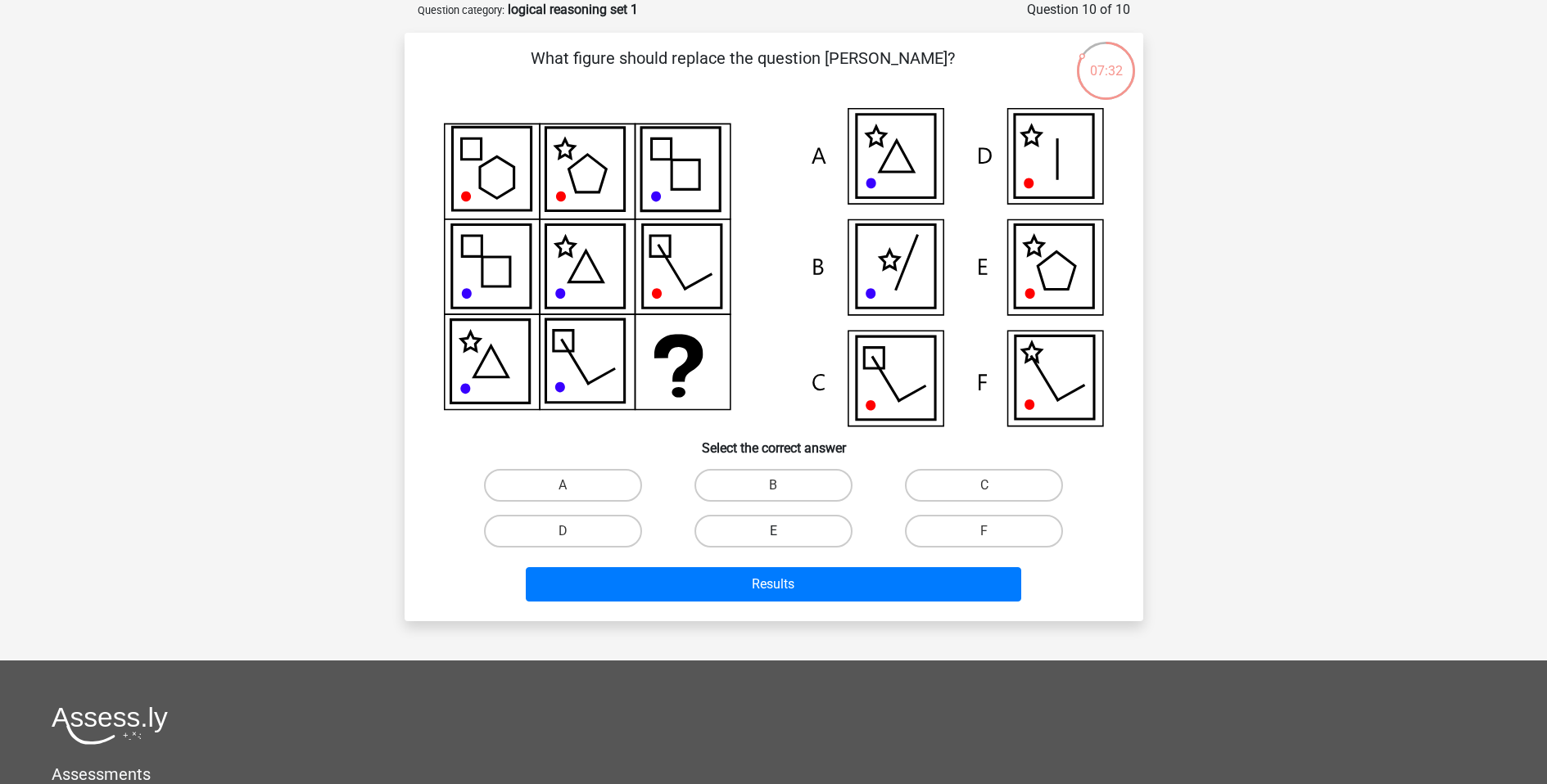
click at [753, 528] on label "E" at bounding box center [774, 531] width 158 height 32
click at [774, 531] on input "E" at bounding box center [779, 537] width 11 height 11
radio input "true"
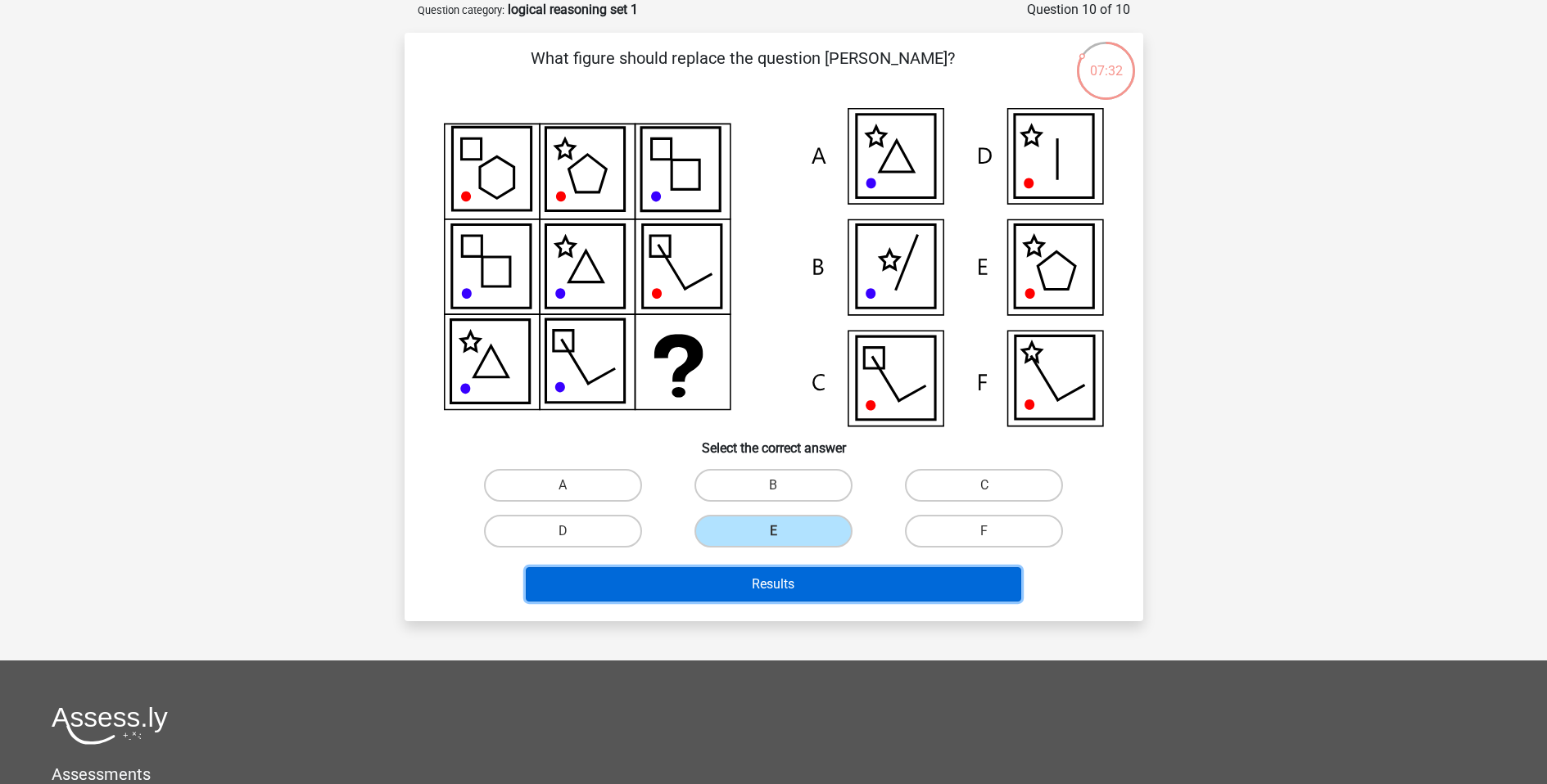
click at [709, 591] on button "Results" at bounding box center [774, 584] width 496 height 34
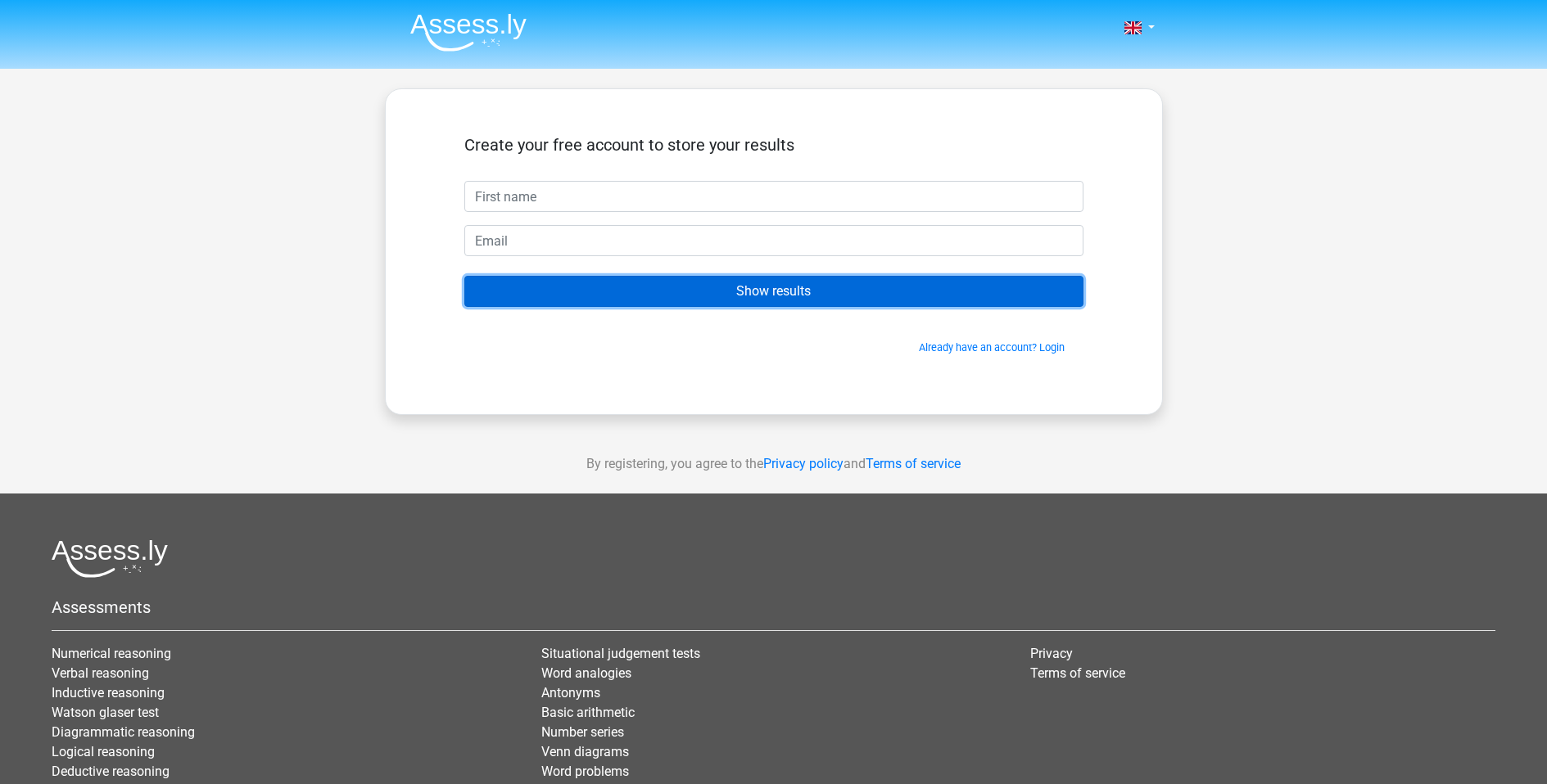
click at [830, 288] on input "Show results" at bounding box center [774, 291] width 619 height 31
